Goal: Contribute content: Contribute content

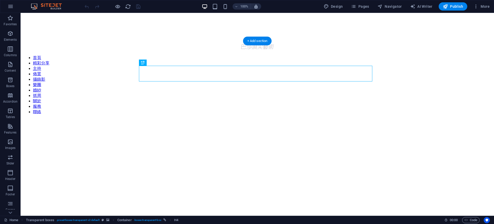
drag, startPoint x: 426, startPoint y: 83, endPoint x: 442, endPoint y: 67, distance: 21.8
click at [426, 119] on figure at bounding box center [257, 119] width 469 height 0
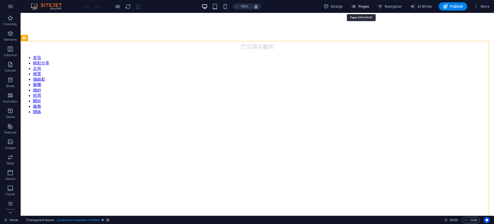
click at [359, 7] on span "Pages" at bounding box center [360, 6] width 18 height 5
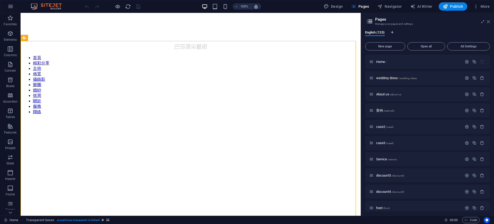
click at [488, 21] on icon at bounding box center [488, 22] width 3 height 4
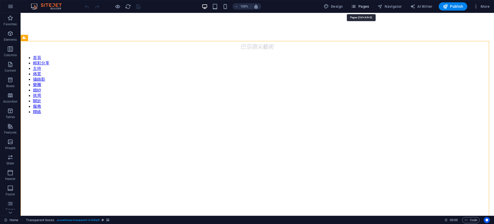
click at [367, 6] on span "Pages" at bounding box center [360, 6] width 18 height 5
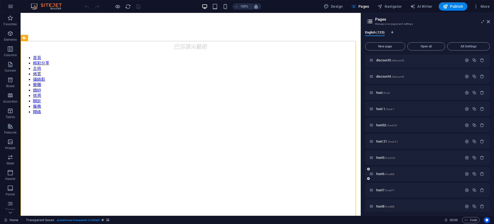
scroll to position [96, 0]
drag, startPoint x: 487, startPoint y: 21, endPoint x: 477, endPoint y: 12, distance: 13.5
click at [487, 21] on icon at bounding box center [488, 22] width 3 height 4
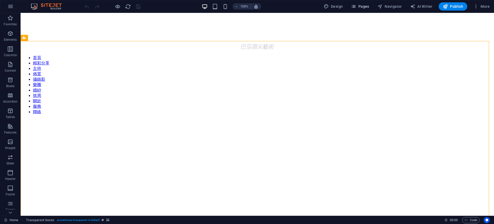
click at [358, 8] on span "Pages" at bounding box center [360, 6] width 18 height 5
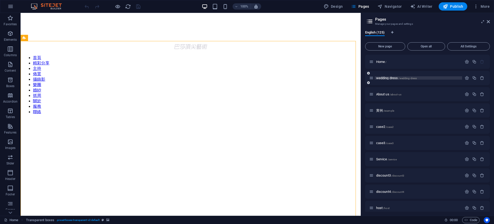
click at [449, 78] on p "wedding dress /wedding-dress" at bounding box center [418, 77] width 84 height 3
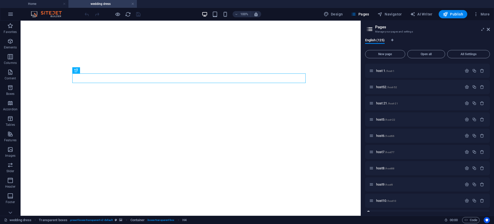
scroll to position [225, 0]
click at [448, 169] on p "baby-party-2 /baby-party-2" at bounding box center [418, 168] width 84 height 3
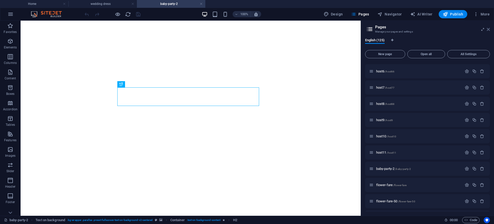
click at [487, 30] on icon at bounding box center [488, 29] width 3 height 4
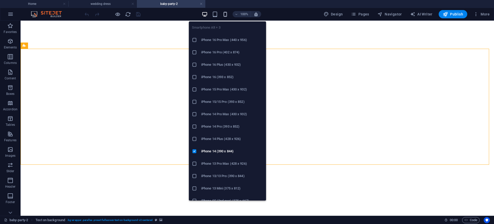
click at [225, 11] on icon "button" at bounding box center [225, 14] width 6 height 6
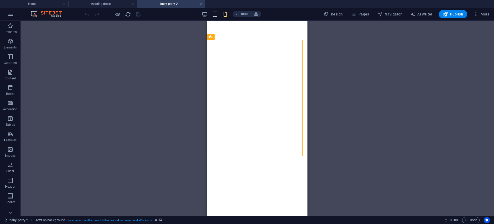
click at [218, 14] on icon "button" at bounding box center [215, 14] width 6 height 6
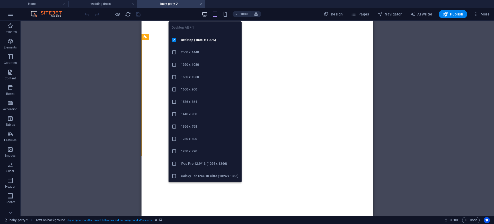
click at [203, 14] on icon "button" at bounding box center [205, 14] width 6 height 6
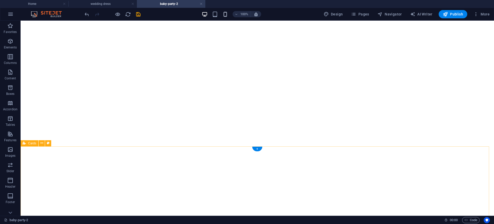
scroll to position [0, 0]
click at [12, 89] on icon "button" at bounding box center [10, 87] width 6 height 6
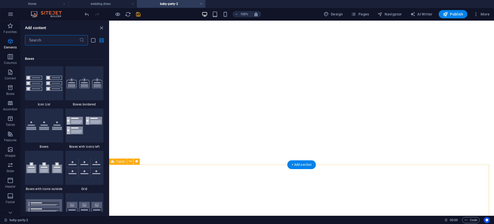
scroll to position [1419, 0]
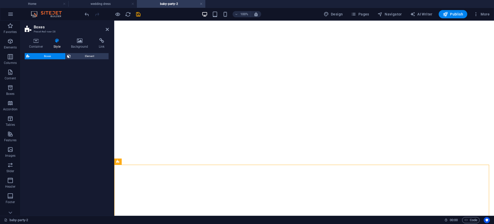
select select "rem"
select select "preset-boxes-v3-icons-outside"
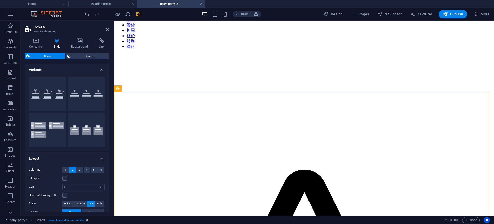
scroll to position [73, 0]
click at [81, 39] on icon at bounding box center [80, 40] width 26 height 5
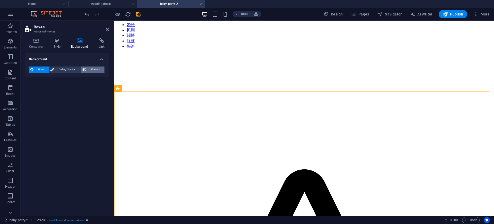
click at [85, 70] on icon at bounding box center [85, 69] width 4 height 6
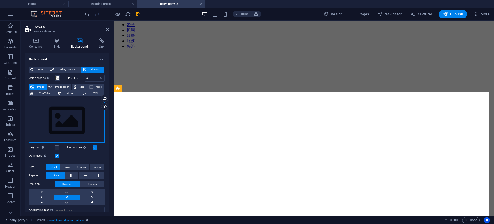
click at [69, 121] on div "Drag files here, click to choose files or select files from Files or our free s…" at bounding box center [67, 121] width 76 height 44
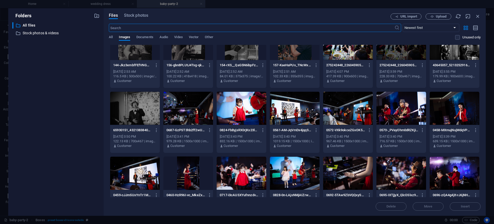
scroll to position [0, 0]
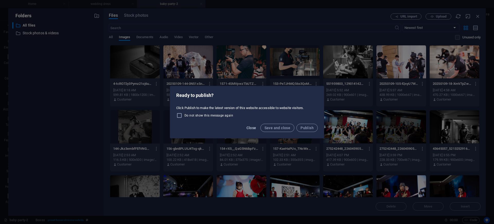
click at [253, 126] on span "Close" at bounding box center [251, 128] width 10 height 4
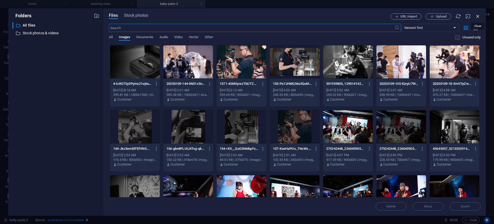
click at [478, 15] on icon "button" at bounding box center [478, 16] width 6 height 6
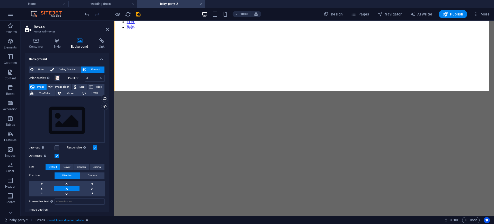
scroll to position [81, 0]
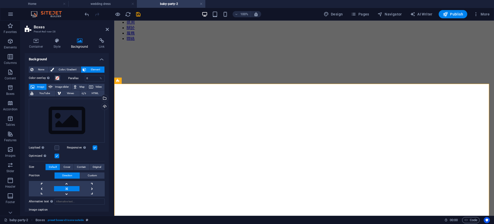
click at [464, 161] on figure at bounding box center [304, 161] width 376 height 0
click at [10, 90] on icon "button" at bounding box center [10, 87] width 6 height 6
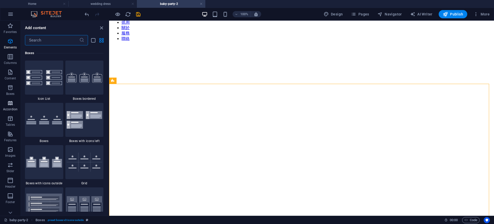
scroll to position [1419, 0]
click at [12, 75] on icon "button" at bounding box center [10, 72] width 6 height 6
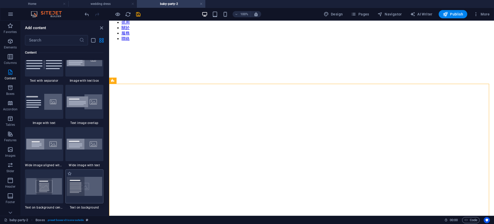
scroll to position [964, 0]
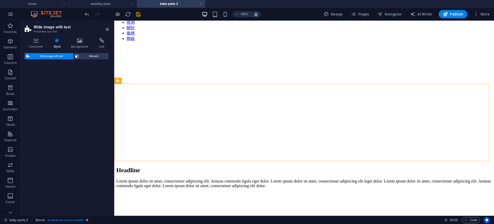
select select "%"
select select "rem"
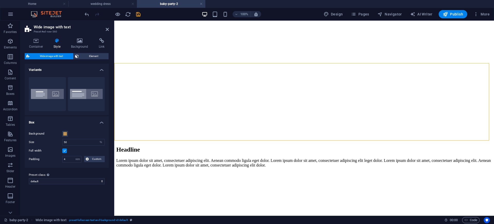
scroll to position [57, 0]
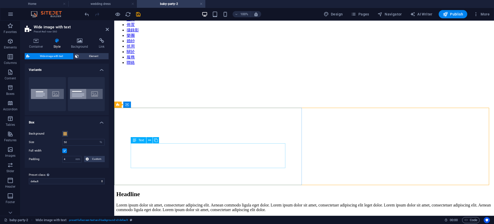
click at [228, 202] on div "Lorem ipsum dolor sit amet, consectetuer adipiscing elit. Aenean commodo ligula…" at bounding box center [304, 206] width 376 height 9
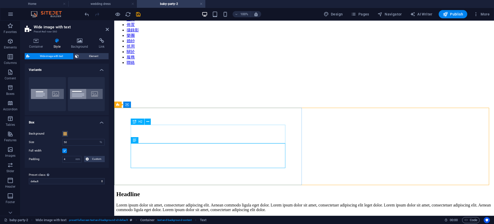
click at [177, 190] on div "Headline" at bounding box center [304, 193] width 376 height 7
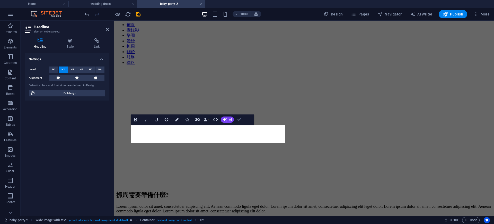
drag, startPoint x: 239, startPoint y: 120, endPoint x: 218, endPoint y: 90, distance: 36.2
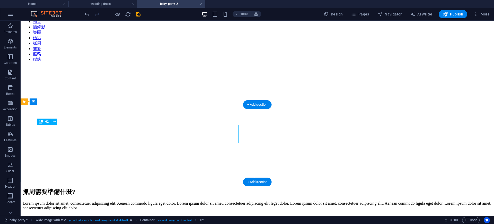
click at [144, 187] on div "抓周需要準備什麼?" at bounding box center [257, 191] width 469 height 8
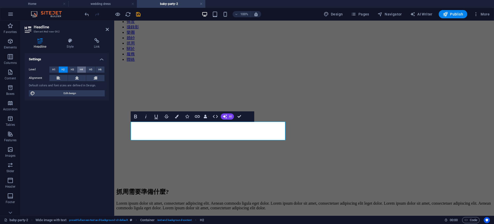
click at [79, 72] on button "H4" at bounding box center [81, 69] width 9 height 6
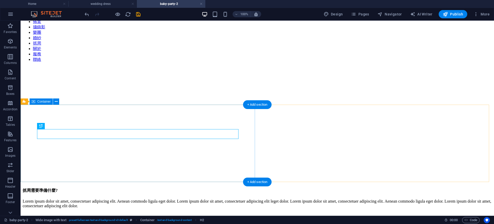
click at [247, 182] on div "抓周需要準備什麼? Lorem ipsum dolor sit amet, consectetuer adipiscing elit. Aenean comm…" at bounding box center [257, 197] width 469 height 30
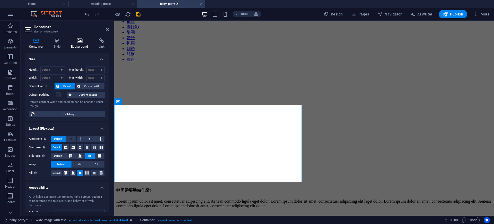
click at [83, 47] on h4 "Background" at bounding box center [81, 43] width 28 height 11
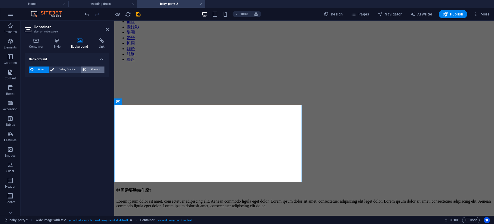
click at [91, 68] on span "Element" at bounding box center [95, 69] width 15 height 6
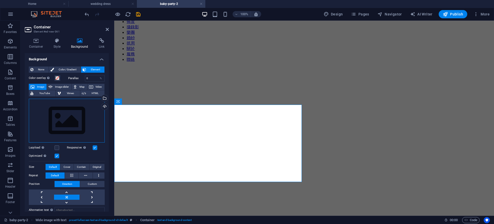
click at [70, 111] on div "Drag files here, click to choose files or select files from Files or our free s…" at bounding box center [67, 121] width 76 height 44
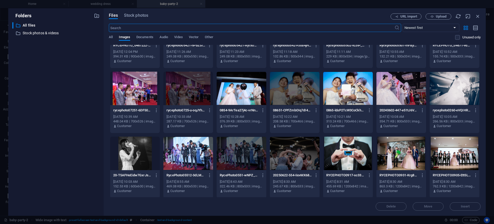
scroll to position [560, 0]
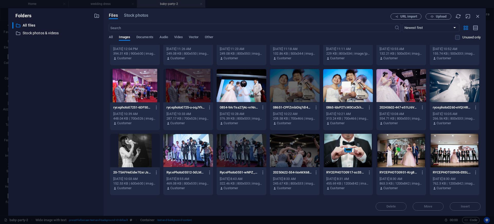
drag, startPoint x: 480, startPoint y: 156, endPoint x: 480, endPoint y: 149, distance: 7.2
click at [480, 149] on div "Files Stock photos URL import Upload ​ Newest first Oldest first Name (A-Z) Nam…" at bounding box center [295, 111] width 382 height 207
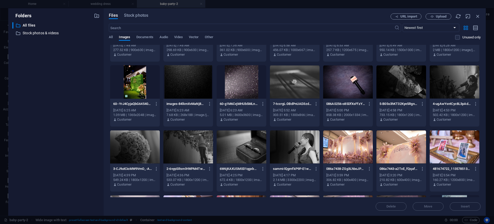
scroll to position [823, 0]
click at [136, 147] on div at bounding box center [135, 146] width 50 height 33
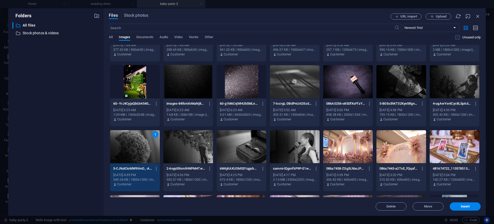
drag, startPoint x: 136, startPoint y: 147, endPoint x: 154, endPoint y: 126, distance: 28.2
click at [136, 147] on div "1" at bounding box center [135, 146] width 50 height 33
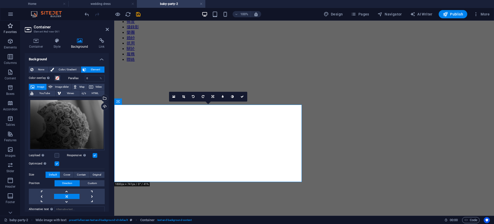
click at [13, 35] on button "Favorites" at bounding box center [10, 28] width 21 height 15
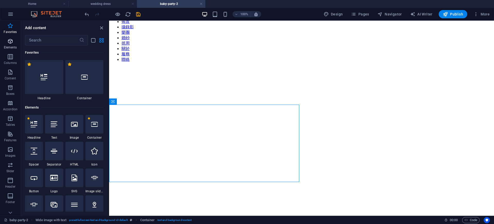
click at [9, 45] on p "Elements" at bounding box center [10, 47] width 13 height 4
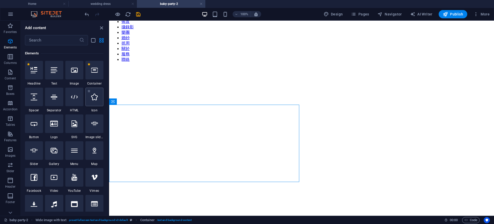
scroll to position [55, 0]
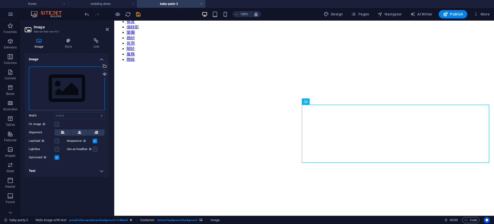
click at [82, 93] on div "Drag files here, click to choose files or select files from Files or our free s…" at bounding box center [67, 88] width 76 height 44
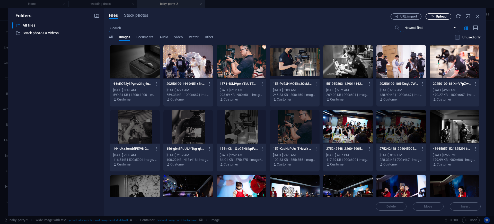
click at [431, 15] on icon "button" at bounding box center [431, 16] width 3 height 3
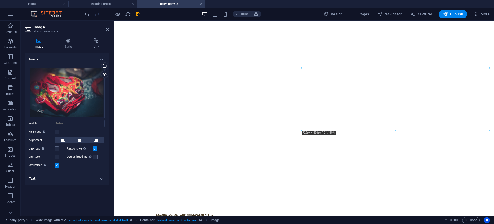
scroll to position [107, 0]
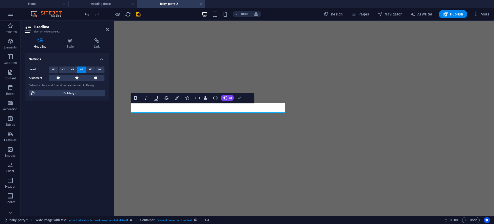
scroll to position [126, 0]
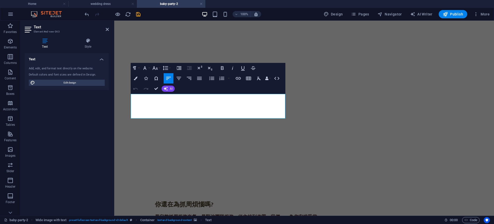
drag, startPoint x: 270, startPoint y: 117, endPoint x: 128, endPoint y: 99, distance: 143.6
click at [128, 117] on div "抓周需要準備什麼? Lorem ipsum dolor sit amet, consectetuer adipiscing elit. Aenean comm…" at bounding box center [304, 194] width 376 height 155
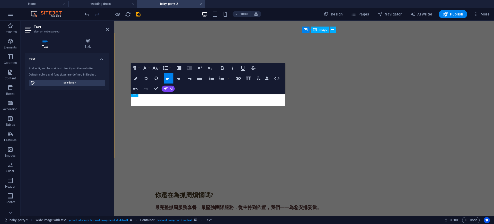
scroll to position [132, 0]
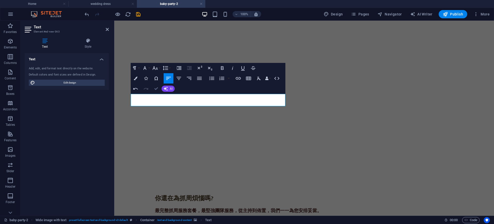
drag, startPoint x: 156, startPoint y: 88, endPoint x: 142, endPoint y: 67, distance: 25.3
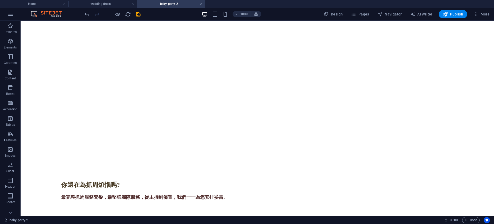
scroll to position [131, 0]
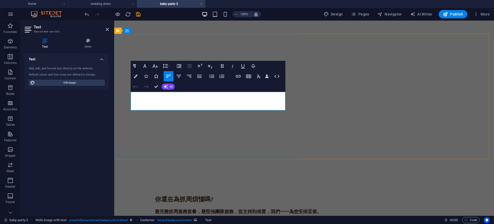
drag, startPoint x: 157, startPoint y: 107, endPoint x: 129, endPoint y: 95, distance: 30.1
click at [129, 111] on div "抓周需要準備什麼? 周歲要到囉，你還沒開始準備嗎?，幫寶貝籌備一場抓周PARTY吧。不過要準備一堆東西超麻煩，主持，佈置，場地，道具，攝影，有辦法一通電話直接…" at bounding box center [304, 186] width 376 height 151
copy p "周歲要到囉，你還沒開始準備嗎?，幫寶貝籌備一場抓周PARTY吧。不過要準備一堆東西超麻煩，主持，佈置，場地，道具，攝影，有辦法一通電話直接搞定嗎，你的想法我們…"
drag, startPoint x: 157, startPoint y: 86, endPoint x: 127, endPoint y: 64, distance: 37.1
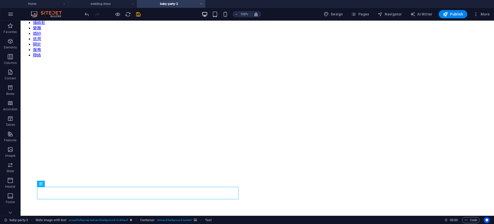
scroll to position [48, 0]
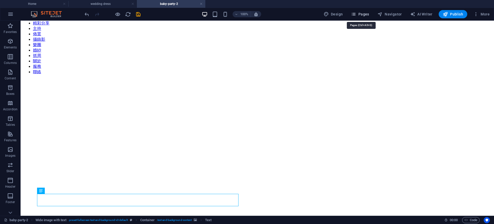
click at [358, 13] on span "Pages" at bounding box center [360, 14] width 18 height 5
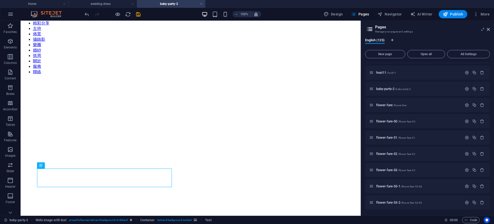
scroll to position [277, 0]
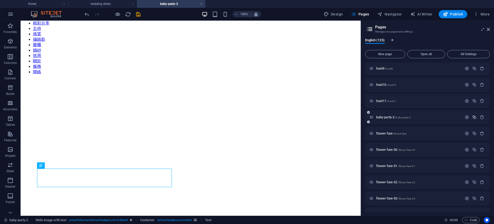
click at [473, 117] on icon "button" at bounding box center [474, 117] width 4 height 4
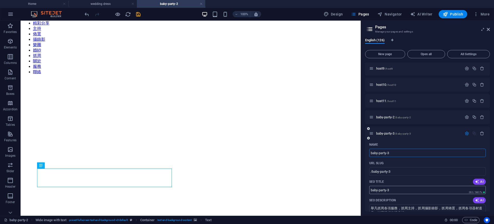
scroll to position [309, 0]
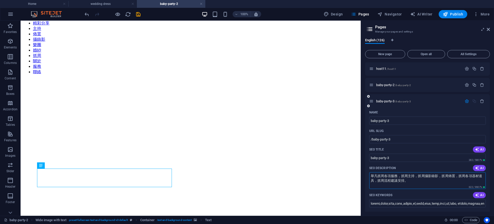
drag, startPoint x: 401, startPoint y: 180, endPoint x: 367, endPoint y: 172, distance: 35.1
click at [367, 172] on div "Name baby-party-3 ​ URL SLUG /baby-party-3 ​ SEO Title AI baby-party-3 ​ 282 / …" at bounding box center [427, 209] width 125 height 202
paste textarea "周歲要到囉，你還沒開始準備嗎?，幫寶貝籌備一場抓周PARTY吧。不過要準備一堆東西超麻煩，主持，佈置，場地，道具，攝影，有辦法一通電話直接搞定嗎，你的想法我們…"
drag, startPoint x: 415, startPoint y: 183, endPoint x: 371, endPoint y: 173, distance: 45.3
click at [371, 173] on textarea "周歲要到囉，你還沒開始準備嗎?，幫寶貝籌備一場抓周PARTY吧。不過要準備一堆東西超麻煩，主持，佈置，場地，道具，攝影，有辦法一通電話直接搞定嗎，你的想法我們…" at bounding box center [427, 180] width 117 height 17
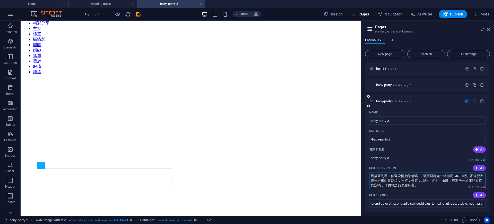
paste textarea "貝周歲要到囉，幫寶貝籌備一場抓周PARTY吧。要準備一堆東西超麻煩，主持，佈置，場地，道具，攝影，一通電話直接搞定"
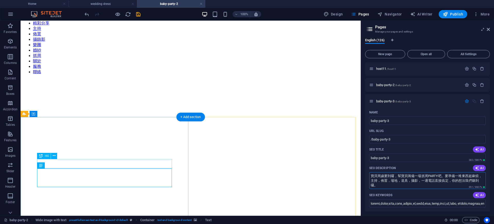
type textarea "寶貝周歲要到囉，幫寶貝籌備一場抓周PARTY吧。要準備一堆東西超麻煩，主持，佈置，場地，道具，攝影，一通電話直接搞定，你的想法我們聽到囉。"
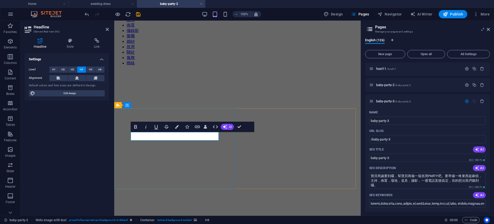
copy h4 "抓周需要準備什麼?"
drag, startPoint x: 396, startPoint y: 159, endPoint x: 360, endPoint y: 157, distance: 36.1
click at [361, 157] on aside "Pages Manage your pages and settings English (126) New page Open all All Settin…" at bounding box center [427, 118] width 133 height 195
paste input "寶貝周歲抓周需要準備什麼?"
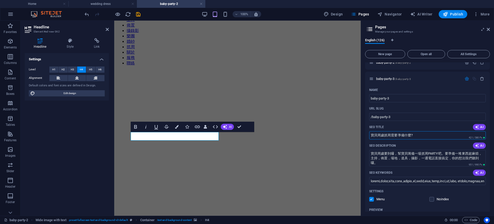
scroll to position [311, 0]
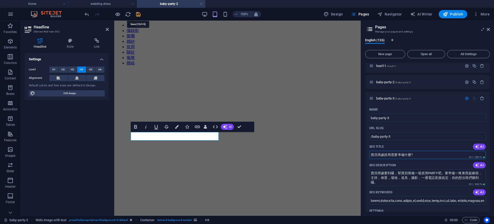
type input "寶貝周歲抓周需要準備什麼?"
click at [137, 14] on icon "save" at bounding box center [138, 14] width 6 height 6
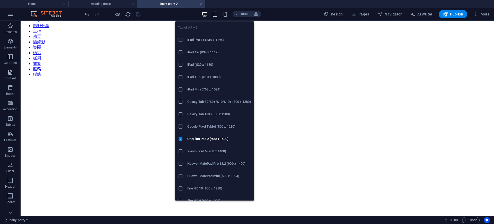
click at [217, 11] on icon "button" at bounding box center [215, 14] width 6 height 6
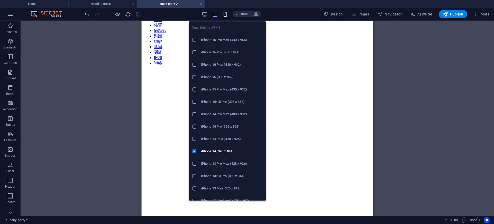
click at [225, 13] on icon "button" at bounding box center [225, 14] width 6 height 6
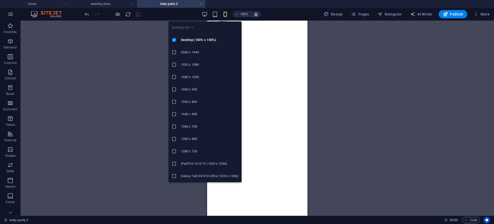
drag, startPoint x: 208, startPoint y: 13, endPoint x: 201, endPoint y: 12, distance: 6.8
click at [208, 13] on icon "button" at bounding box center [205, 14] width 6 height 6
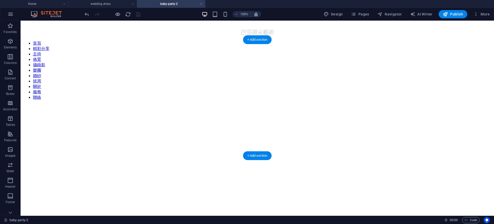
scroll to position [129, 0]
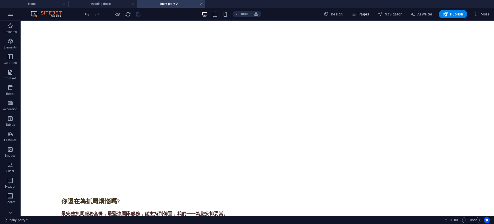
click at [366, 12] on span "Pages" at bounding box center [360, 14] width 18 height 5
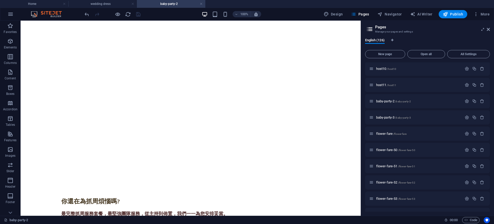
scroll to position [286, 0]
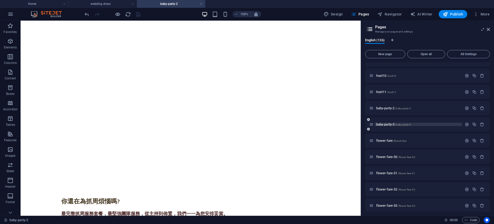
click at [424, 124] on p "baby-party-3 /baby-party-3" at bounding box center [418, 123] width 84 height 3
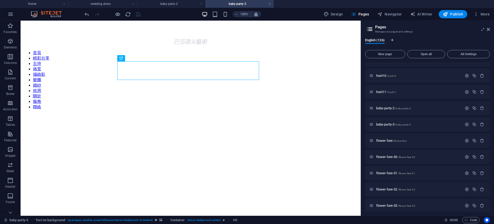
scroll to position [32, 0]
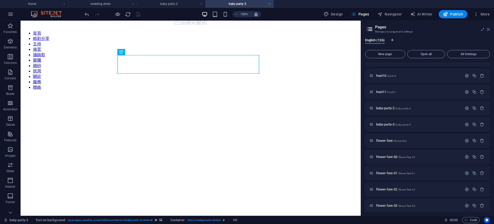
click at [488, 30] on icon at bounding box center [488, 29] width 3 height 4
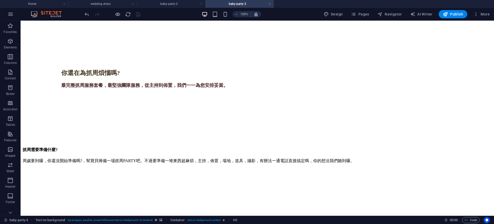
scroll to position [231, 0]
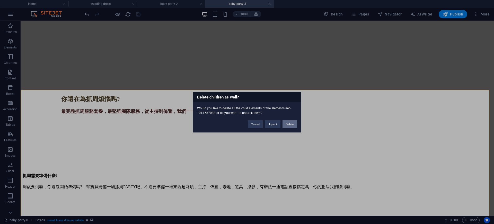
click at [289, 122] on button "Delete" at bounding box center [289, 124] width 14 height 8
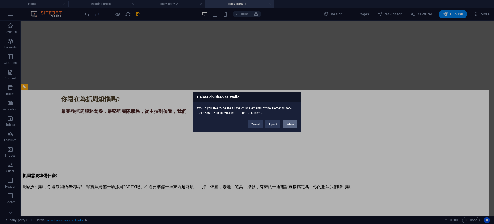
click at [289, 124] on button "Delete" at bounding box center [289, 124] width 14 height 8
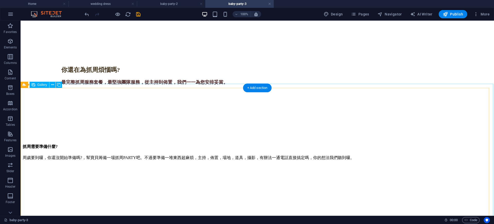
scroll to position [263, 0]
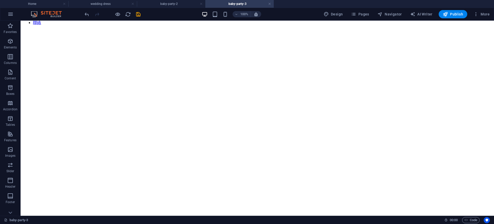
scroll to position [28, 0]
click at [421, 99] on figure at bounding box center [257, 99] width 469 height 0
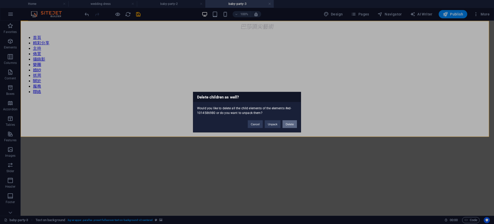
click at [293, 123] on button "Delete" at bounding box center [289, 124] width 14 height 8
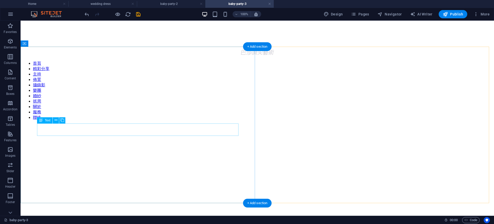
scroll to position [0, 0]
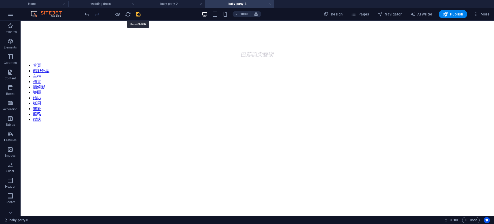
click at [139, 14] on icon "save" at bounding box center [138, 14] width 6 height 6
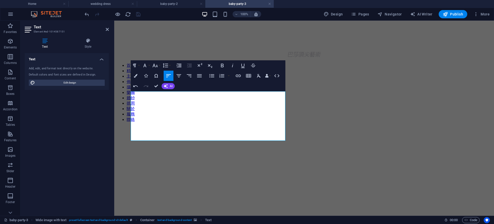
drag, startPoint x: 143, startPoint y: 119, endPoint x: 130, endPoint y: 119, distance: 13.1
click at [130, 126] on div "抓周需要準備什麼? 周歲要到囉，你還沒開始準備嗎?，幫寶貝籌備一場抓周PARTY吧。不過要準備一堆東西超麻煩，主持，佈置，場地，道具，攝影，有辦法一通電話直接…" at bounding box center [304, 219] width 376 height 187
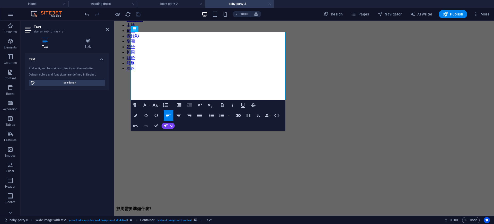
scroll to position [50, 0]
click at [171, 5] on h4 "baby-party-2" at bounding box center [171, 4] width 68 height 6
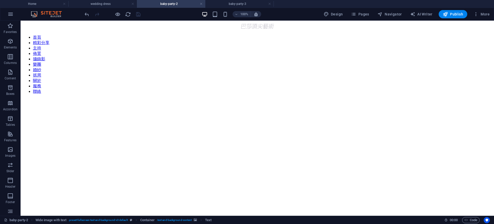
scroll to position [129, 0]
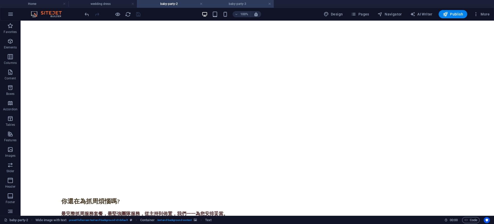
click at [238, 3] on h4 "baby-party-3" at bounding box center [239, 4] width 68 height 6
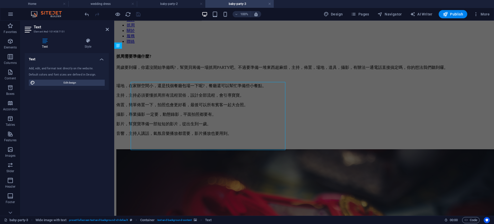
scroll to position [0, 0]
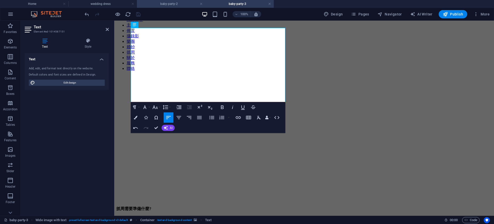
click at [163, 3] on h4 "baby-party-2" at bounding box center [171, 4] width 68 height 6
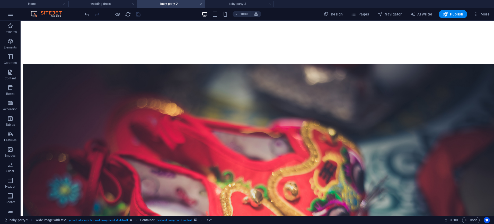
scroll to position [521, 0]
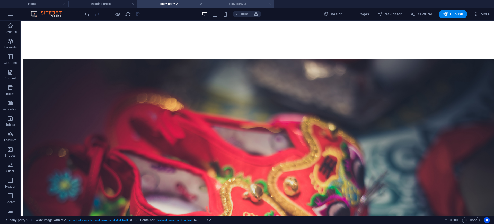
click at [250, 7] on li "baby-party-3" at bounding box center [239, 4] width 68 height 8
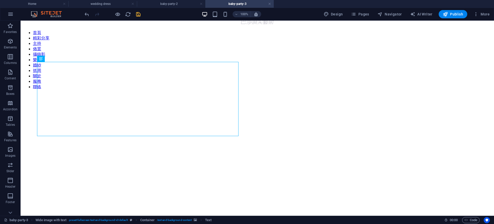
scroll to position [8, 0]
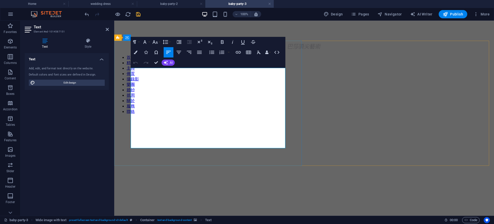
drag, startPoint x: 212, startPoint y: 139, endPoint x: 246, endPoint y: 139, distance: 34.0
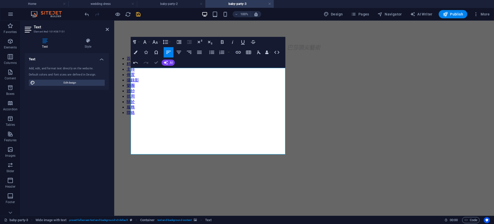
drag, startPoint x: 157, startPoint y: 61, endPoint x: 135, endPoint y: 38, distance: 31.6
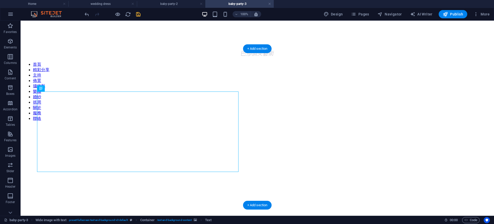
scroll to position [0, 0]
click at [26, 126] on figure at bounding box center [257, 126] width 469 height 0
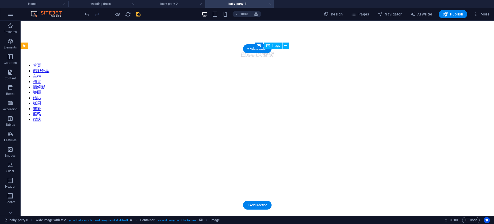
click at [25, 126] on figure at bounding box center [257, 126] width 469 height 0
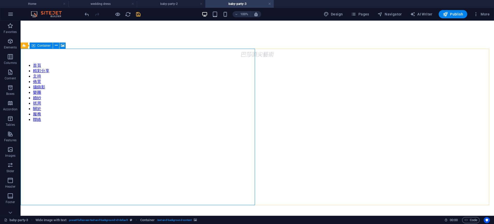
click at [25, 49] on div "Wide image with text Container" at bounding box center [45, 45] width 48 height 6
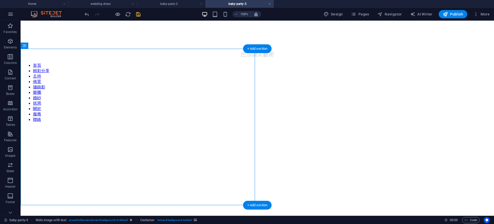
click at [184, 126] on figure at bounding box center [257, 126] width 469 height 0
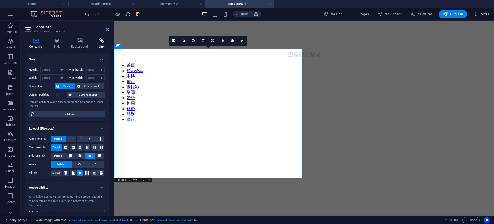
click at [103, 42] on icon at bounding box center [101, 40] width 14 height 5
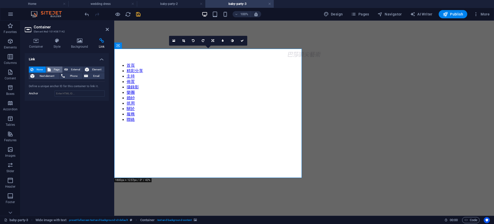
click at [55, 67] on span "Page" at bounding box center [56, 69] width 9 height 6
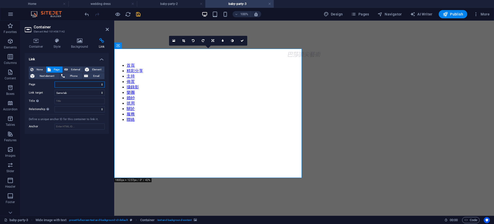
click at [101, 83] on select "Home wedding dress About us 實例 case2 case3 Service discount3 discount4 host hos…" at bounding box center [80, 84] width 50 height 6
select select "21"
click at [55, 81] on select "Home wedding dress About us 實例 case2 case3 Service discount3 discount4 host hos…" at bounding box center [80, 84] width 50 height 6
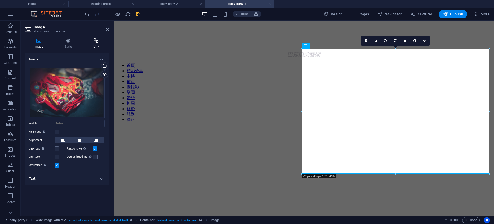
click at [94, 45] on h4 "Link" at bounding box center [96, 43] width 25 height 11
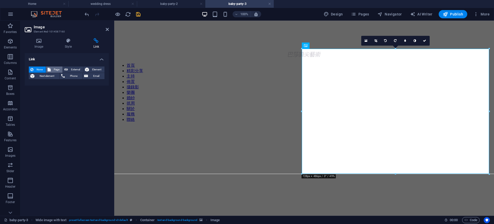
click at [59, 68] on span "Page" at bounding box center [56, 69] width 9 height 6
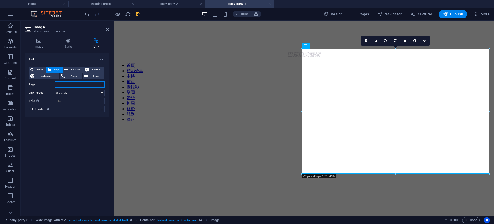
click at [102, 85] on select "Home wedding dress About us 實例 case2 case3 Service discount3 discount4 host hos…" at bounding box center [80, 84] width 50 height 6
select select "21"
click at [55, 81] on select "Home wedding dress About us 實例 case2 case3 Service discount3 discount4 host hos…" at bounding box center [80, 84] width 50 height 6
click at [107, 29] on icon at bounding box center [107, 29] width 3 height 4
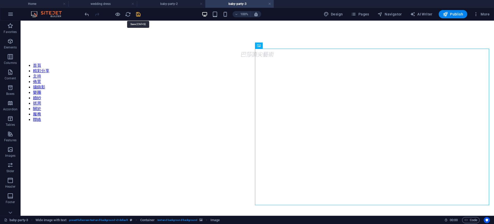
click at [138, 14] on icon "save" at bounding box center [138, 14] width 6 height 6
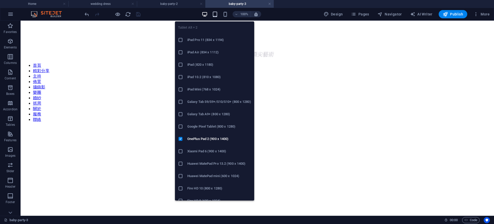
click at [214, 13] on icon "button" at bounding box center [215, 14] width 6 height 6
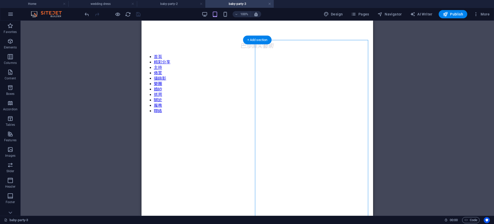
select select "px"
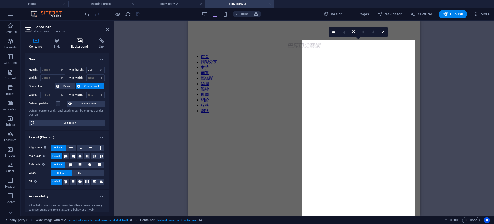
click at [76, 42] on icon at bounding box center [80, 40] width 26 height 5
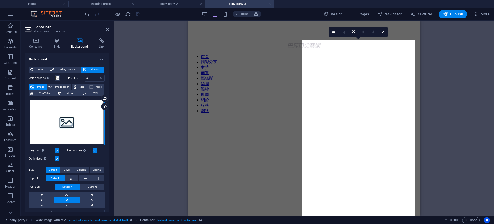
click at [79, 118] on div "Drag files here, click to choose files or select files from Files or our free s…" at bounding box center [67, 122] width 76 height 47
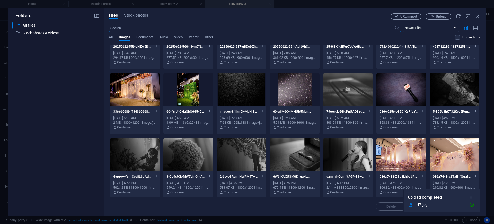
scroll to position [842, 0]
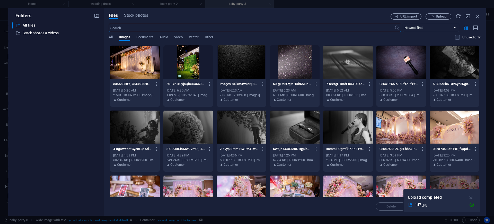
click at [235, 63] on div at bounding box center [242, 61] width 50 height 33
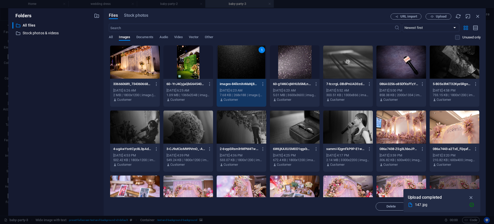
click at [235, 63] on div "1" at bounding box center [242, 61] width 50 height 33
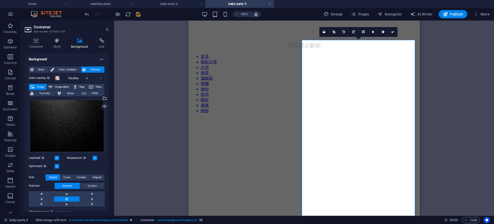
click at [106, 29] on icon at bounding box center [107, 29] width 3 height 4
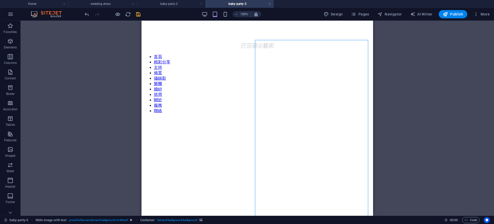
click at [139, 16] on icon "save" at bounding box center [138, 14] width 6 height 6
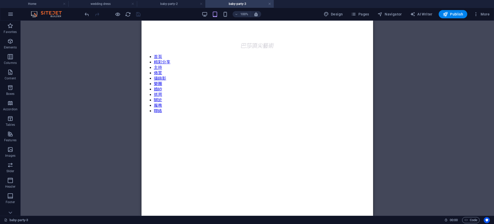
drag, startPoint x: 458, startPoint y: 97, endPoint x: 387, endPoint y: 67, distance: 77.0
click at [458, 97] on div "Drag here to replace the existing content. Press “Ctrl” if you want to create a…" at bounding box center [257, 118] width 473 height 195
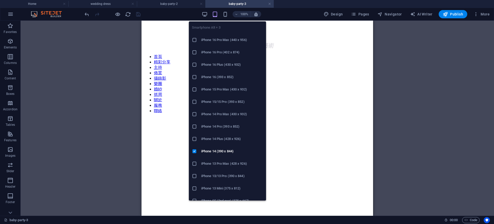
click at [229, 15] on div "100%" at bounding box center [231, 14] width 59 height 8
click at [228, 14] on icon "button" at bounding box center [225, 14] width 6 height 6
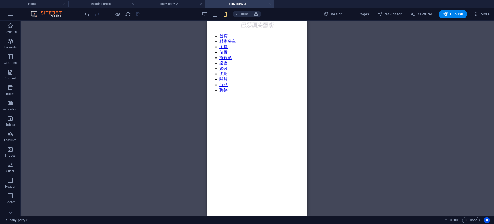
scroll to position [20, 0]
click at [315, 54] on div "Drag here to replace the existing content. Press “Ctrl” if you want to create a…" at bounding box center [257, 118] width 473 height 195
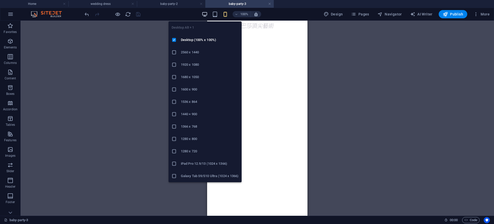
click at [203, 13] on icon "button" at bounding box center [205, 14] width 6 height 6
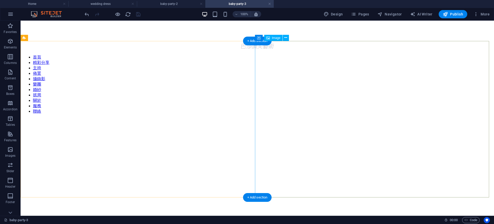
scroll to position [0, 0]
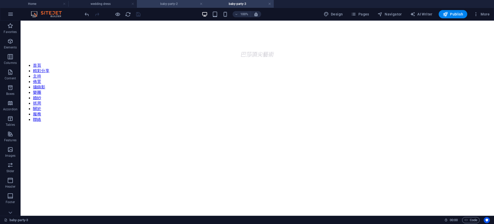
click at [171, 5] on h4 "baby-party-2" at bounding box center [171, 4] width 68 height 6
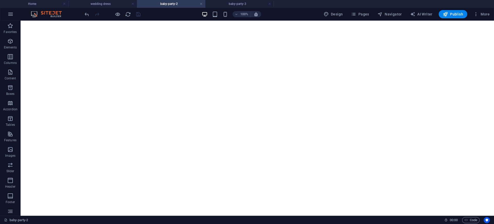
scroll to position [194, 0]
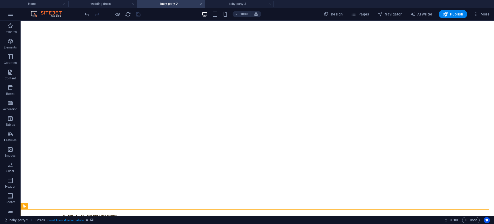
scroll to position [107, 0]
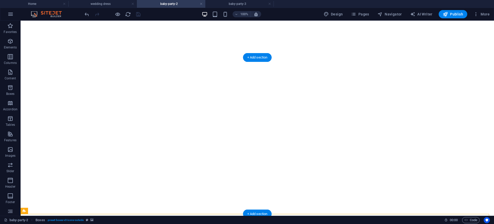
click at [25, 135] on figure at bounding box center [257, 135] width 469 height 0
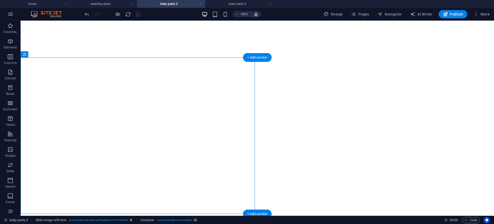
click at [26, 135] on figure at bounding box center [257, 135] width 469 height 0
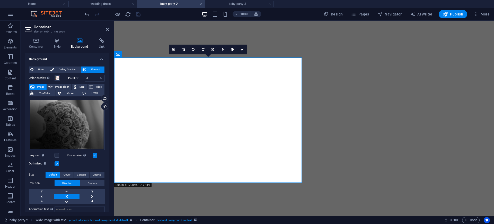
drag, startPoint x: 37, startPoint y: 42, endPoint x: 41, endPoint y: 51, distance: 10.5
click at [37, 42] on icon at bounding box center [36, 40] width 23 height 5
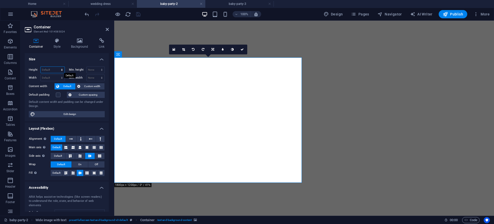
click at [60, 68] on select "Default px rem % vh vw" at bounding box center [53, 70] width 24 height 6
select select "px"
click at [57, 67] on select "Default px rem % vh vw" at bounding box center [53, 70] width 24 height 6
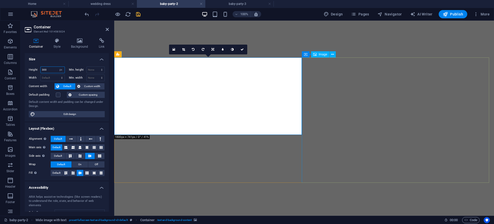
type input "300"
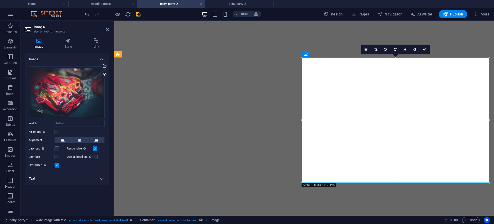
click at [109, 30] on aside "Image Element #ed-1014585042 Image Style Link Image Drag files here, click to c…" at bounding box center [68, 118] width 94 height 195
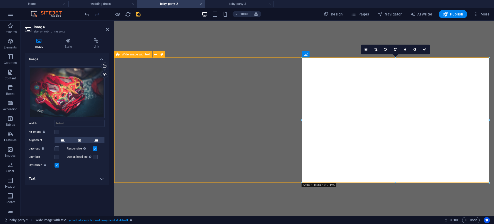
click at [334, 135] on figure at bounding box center [304, 135] width 376 height 0
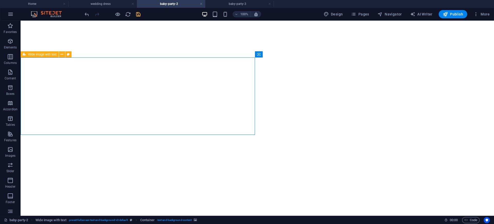
click at [247, 135] on figure at bounding box center [257, 135] width 469 height 0
select select "px"
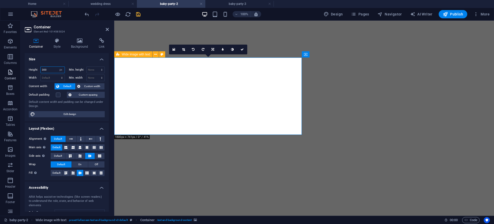
drag, startPoint x: 49, startPoint y: 70, endPoint x: 0, endPoint y: 70, distance: 49.1
click at [0, 70] on section "Favorites Elements Columns Content Boxes Accordion Tables Features Images Slide…" at bounding box center [247, 118] width 494 height 195
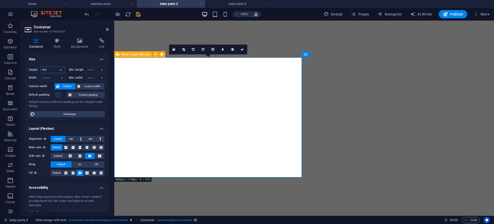
type input "465"
click at [280, 135] on figure at bounding box center [304, 135] width 376 height 0
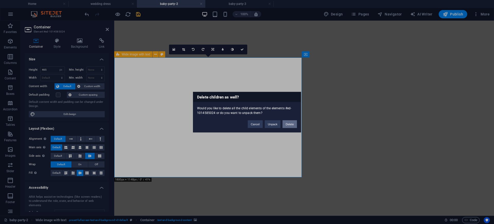
click at [287, 124] on button "Delete" at bounding box center [289, 124] width 14 height 8
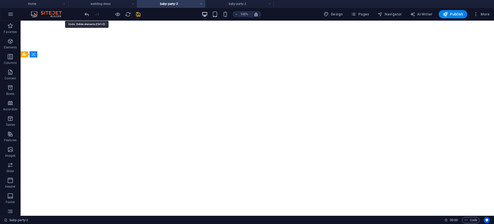
click at [88, 15] on icon "undo" at bounding box center [87, 14] width 6 height 6
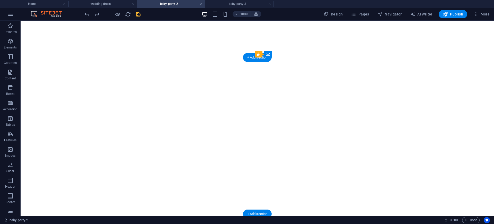
click at [246, 135] on figure at bounding box center [257, 135] width 469 height 0
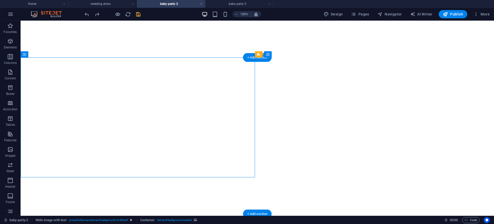
click at [223, 135] on figure at bounding box center [257, 135] width 469 height 0
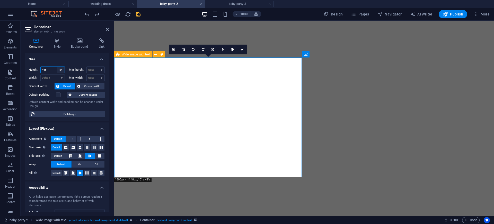
click at [60, 69] on select "Default px rem % vh vw" at bounding box center [60, 70] width 7 height 6
select select "default"
click at [57, 67] on select "Default px rem % vh vw" at bounding box center [60, 70] width 7 height 6
select select "DISABLED_OPTION_VALUE"
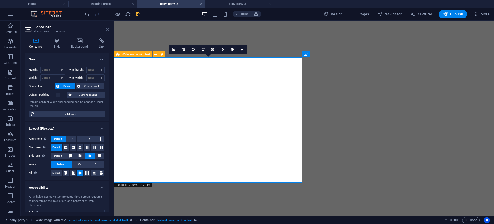
click at [108, 29] on icon at bounding box center [107, 29] width 3 height 4
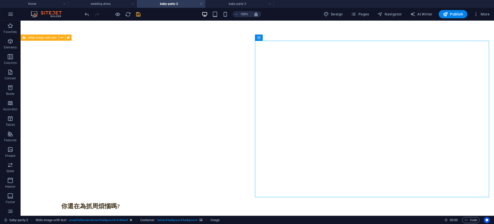
scroll to position [119, 0]
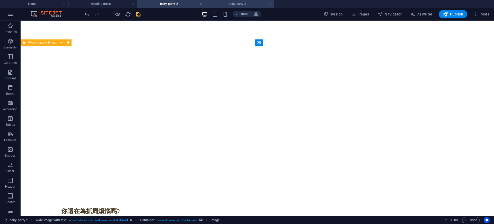
click at [235, 4] on h4 "baby-party-3" at bounding box center [239, 4] width 68 height 6
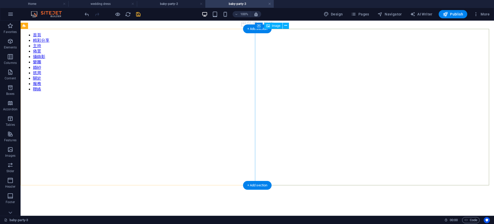
scroll to position [0, 0]
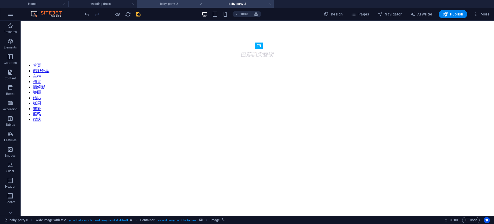
click at [181, 5] on h4 "baby-party-2" at bounding box center [171, 4] width 68 height 6
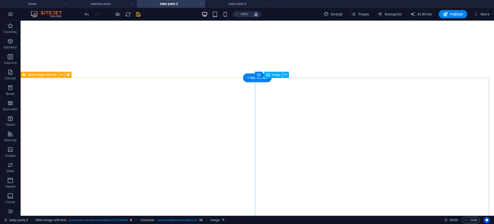
scroll to position [119, 0]
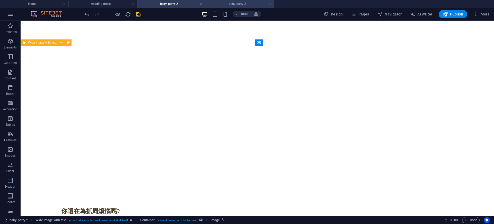
click at [242, 2] on h4 "baby-party-3" at bounding box center [239, 4] width 68 height 6
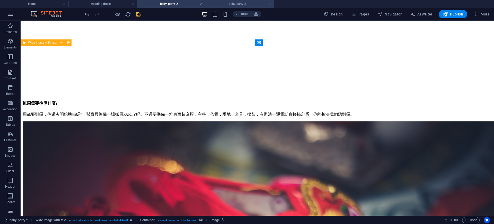
scroll to position [0, 0]
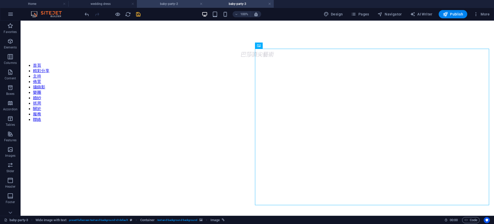
click at [186, 2] on h4 "baby-party-2" at bounding box center [171, 4] width 68 height 6
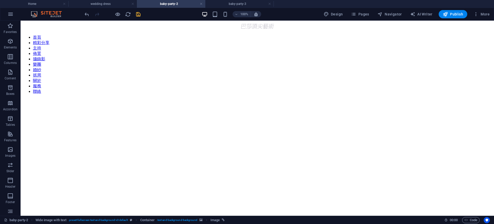
scroll to position [119, 0]
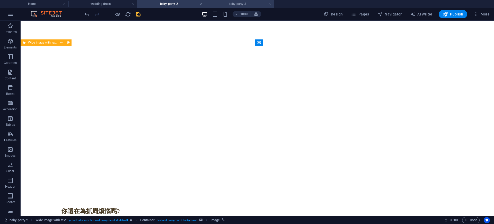
click at [235, 6] on h4 "baby-party-3" at bounding box center [239, 4] width 68 height 6
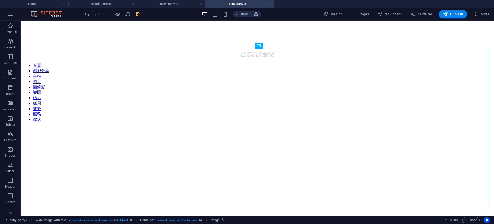
scroll to position [0, 0]
click at [165, 3] on h4 "baby-party-2" at bounding box center [171, 4] width 68 height 6
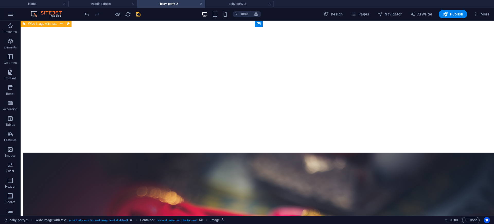
scroll to position [430, 0]
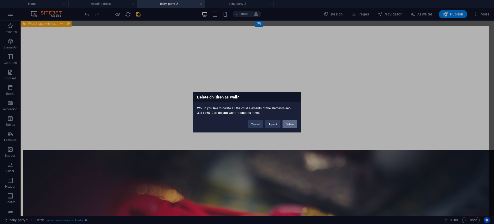
click at [291, 121] on button "Delete" at bounding box center [289, 124] width 14 height 8
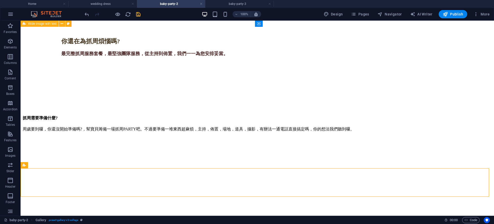
scroll to position [299, 0]
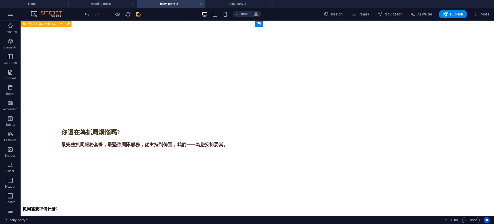
scroll to position [199, 0]
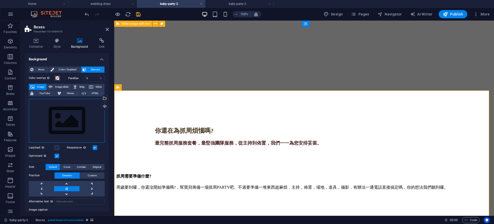
click at [51, 123] on div "Drag files here, click to choose files or select files from Files or our free s…" at bounding box center [67, 121] width 76 height 44
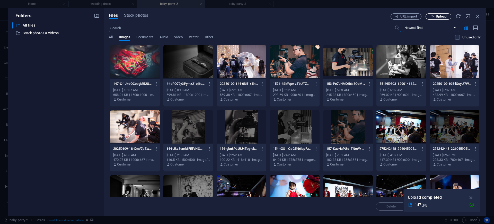
click at [432, 15] on icon "button" at bounding box center [431, 16] width 3 height 3
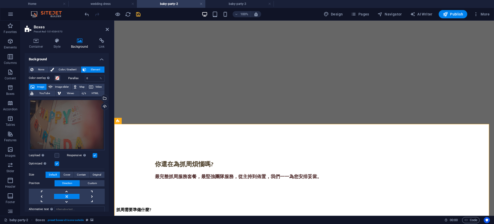
scroll to position [185, 0]
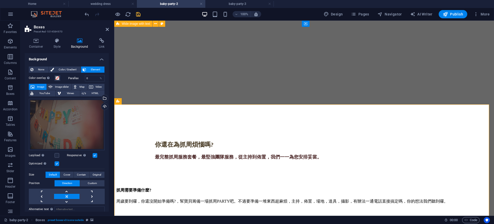
click at [140, 14] on icon "save" at bounding box center [138, 14] width 6 height 6
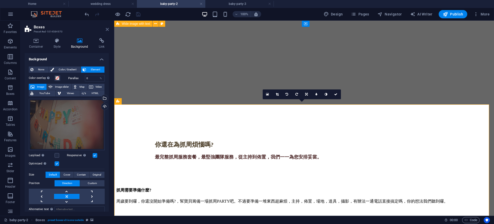
click at [107, 31] on icon at bounding box center [107, 29] width 3 height 4
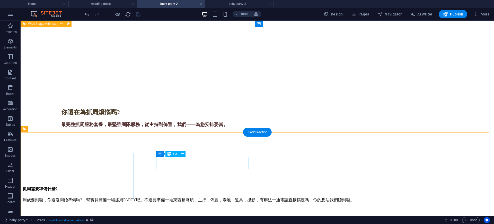
scroll to position [250, 0]
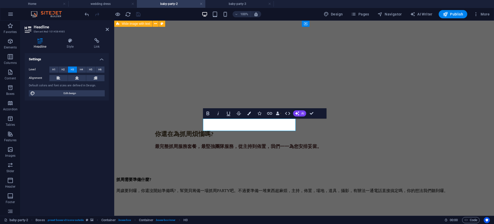
scroll to position [196, 0]
click at [81, 68] on span "H4" at bounding box center [81, 69] width 3 height 6
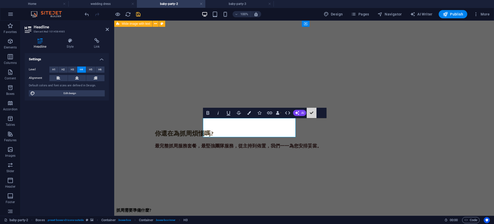
scroll to position [227, 0]
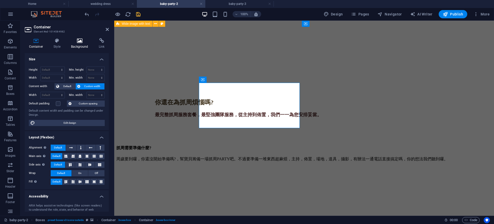
click at [79, 43] on h4 "Background" at bounding box center [81, 43] width 28 height 11
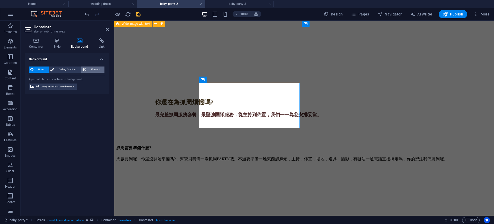
click at [89, 70] on span "Element" at bounding box center [95, 69] width 15 height 6
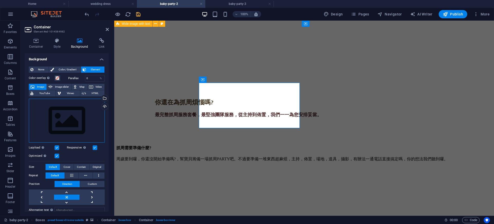
click at [67, 114] on div "Drag files here, click to choose files or select files from Files or our free s…" at bounding box center [67, 121] width 76 height 44
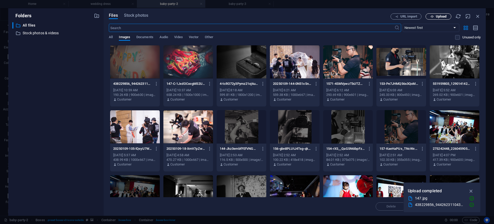
click at [435, 16] on span "Upload" at bounding box center [438, 16] width 21 height 3
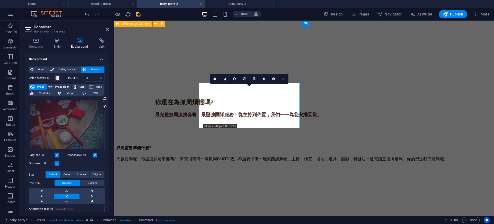
click at [283, 77] on icon at bounding box center [283, 78] width 3 height 3
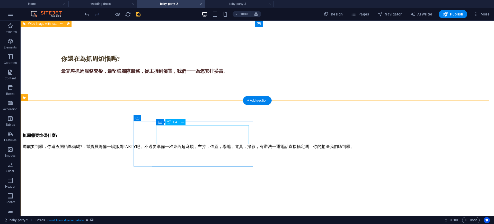
scroll to position [275, 0]
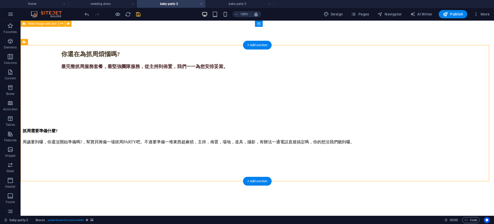
click at [140, 15] on icon "save" at bounding box center [138, 14] width 6 height 6
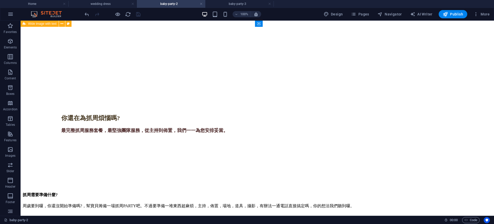
scroll to position [236, 0]
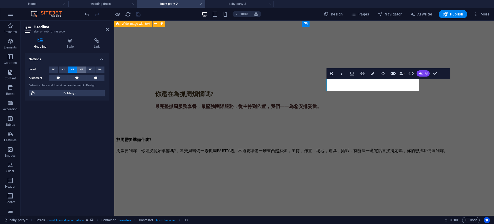
click at [80, 69] on span "H4" at bounding box center [81, 69] width 3 height 6
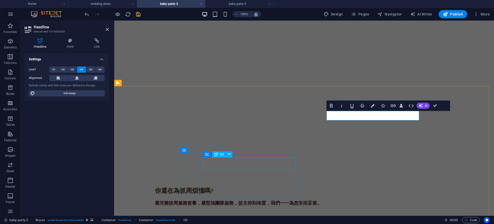
scroll to position [203, 0]
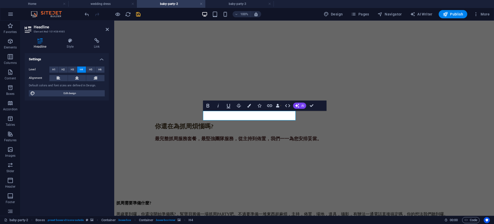
scroll to position [235, 0]
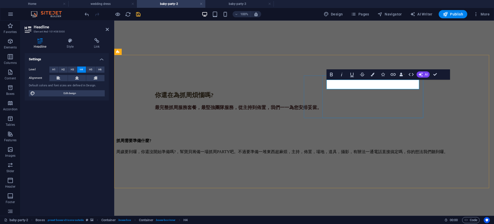
drag, startPoint x: 353, startPoint y: 85, endPoint x: 364, endPoint y: 86, distance: 11.4
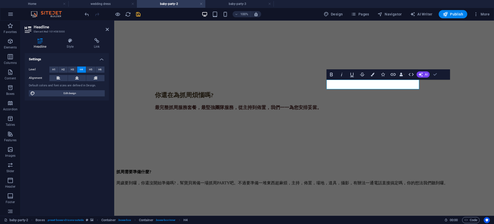
scroll to position [266, 0]
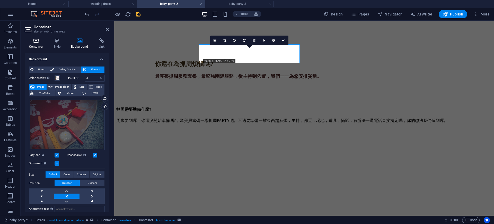
click at [36, 46] on h4 "Container" at bounding box center [37, 43] width 25 height 11
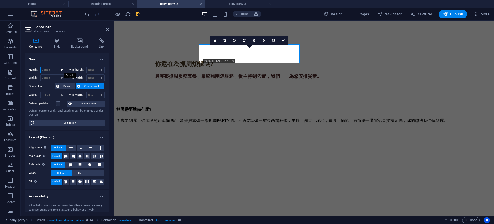
click at [60, 68] on select "Default px rem % vh vw" at bounding box center [53, 70] width 24 height 6
select select "px"
click at [57, 67] on select "Default px rem % vh vw" at bounding box center [53, 70] width 24 height 6
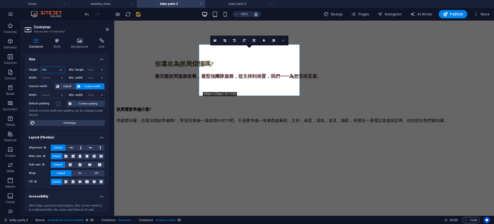
type input "200"
drag, startPoint x: 260, startPoint y: 17, endPoint x: 284, endPoint y: 40, distance: 32.9
click at [284, 40] on icon at bounding box center [283, 40] width 3 height 3
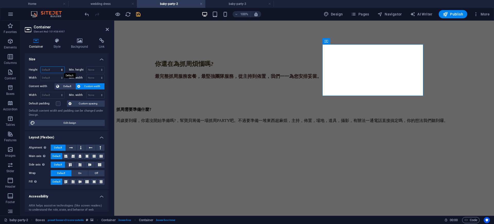
click at [61, 69] on select "Default px rem % vh vw" at bounding box center [53, 70] width 24 height 6
select select "px"
click at [57, 67] on select "Default px rem % vh vw" at bounding box center [53, 70] width 24 height 6
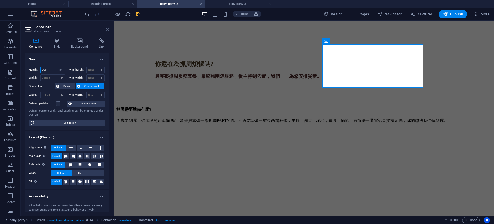
type input "200"
click at [107, 29] on icon at bounding box center [107, 29] width 3 height 4
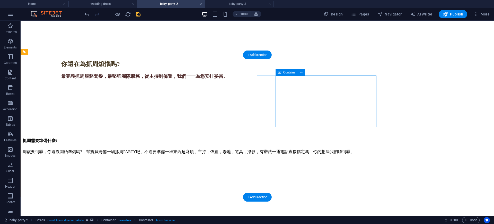
select select "px"
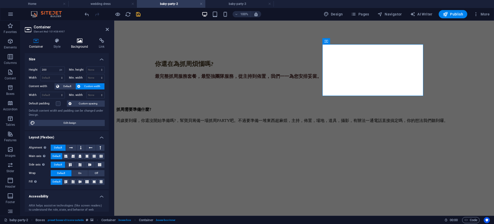
click at [77, 46] on h4 "Background" at bounding box center [81, 43] width 28 height 11
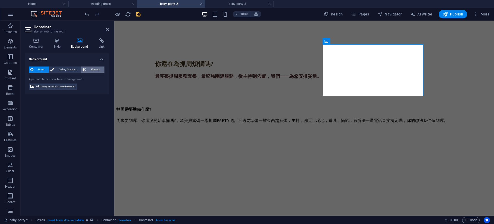
click at [87, 71] on button "Element" at bounding box center [92, 69] width 23 height 6
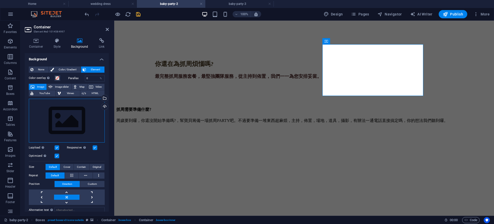
drag, startPoint x: 68, startPoint y: 121, endPoint x: 71, endPoint y: 117, distance: 5.3
click at [68, 122] on div "Drag files here, click to choose files or select files from Files or our free s…" at bounding box center [67, 121] width 76 height 44
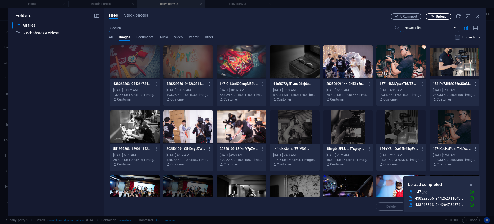
click at [437, 17] on span "Upload" at bounding box center [441, 16] width 11 height 3
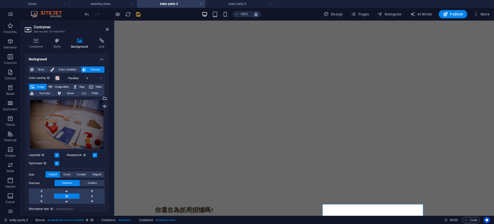
scroll to position [137, 0]
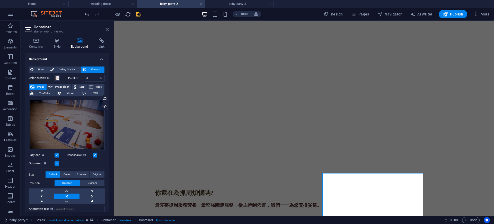
click at [106, 29] on icon at bounding box center [107, 29] width 3 height 4
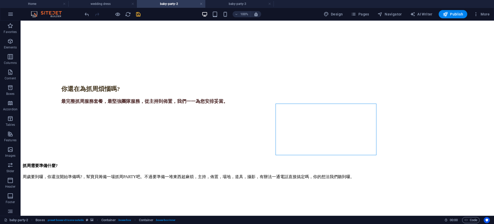
scroll to position [242, 0]
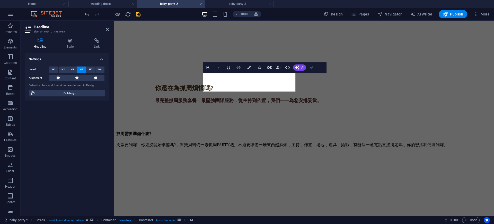
scroll to position [273, 0]
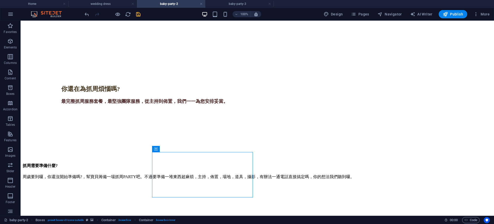
scroll to position [239, 0]
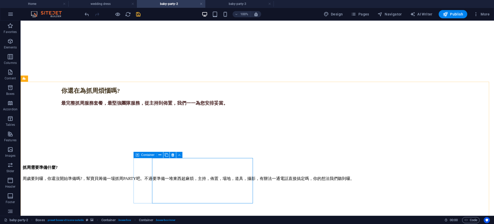
click at [138, 154] on icon at bounding box center [138, 155] width 4 height 6
click at [173, 155] on icon at bounding box center [172, 154] width 3 height 5
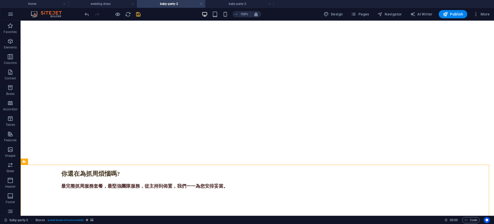
scroll to position [110, 0]
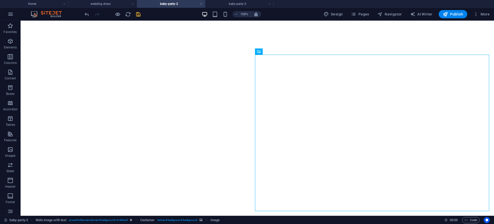
drag, startPoint x: 486, startPoint y: 59, endPoint x: 494, endPoint y: 155, distance: 96.0
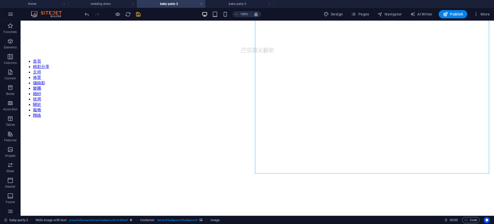
drag, startPoint x: 491, startPoint y: 112, endPoint x: 450, endPoint y: 37, distance: 85.3
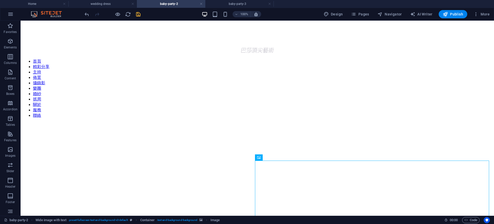
scroll to position [1, 0]
click at [137, 13] on icon "save" at bounding box center [138, 14] width 6 height 6
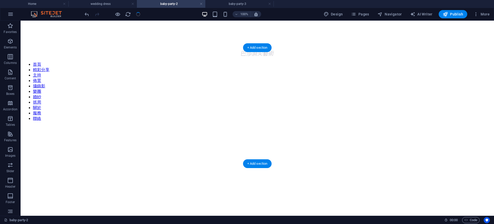
click at [447, 112] on figure at bounding box center [257, 112] width 469 height 0
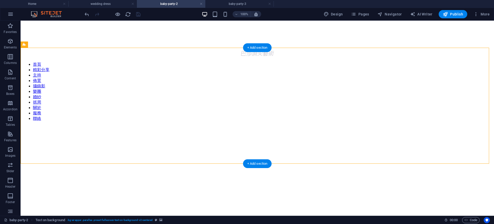
click at [94, 112] on figure at bounding box center [257, 112] width 469 height 0
select select "px"
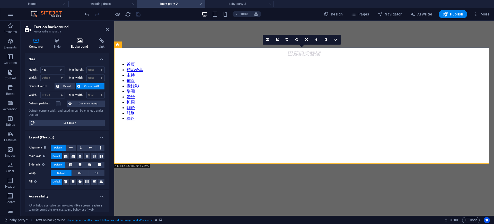
click at [76, 38] on icon at bounding box center [80, 40] width 26 height 5
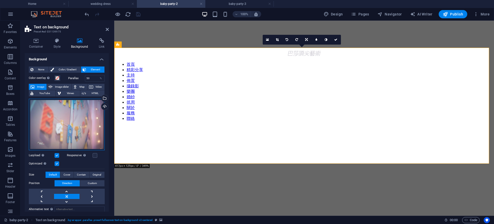
click at [75, 128] on div "Drag files here, click to choose files or select files from Files or our free s…" at bounding box center [67, 124] width 76 height 51
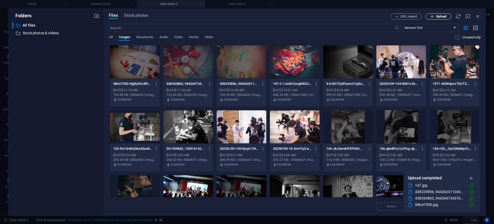
click at [442, 18] on span "Upload" at bounding box center [441, 16] width 11 height 3
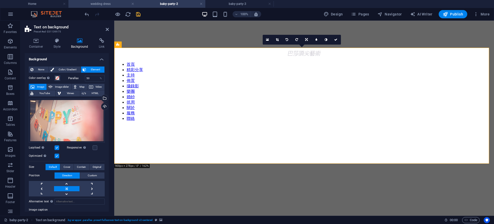
drag, startPoint x: 107, startPoint y: 29, endPoint x: 106, endPoint y: 3, distance: 25.5
click at [107, 29] on icon at bounding box center [107, 29] width 3 height 4
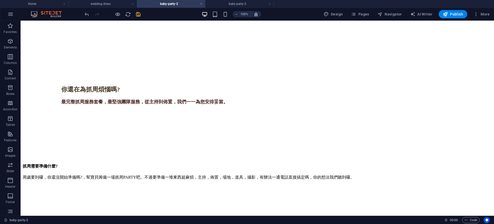
scroll to position [244, 0]
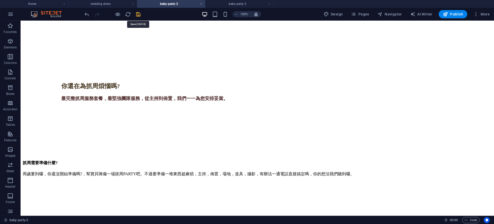
click at [139, 15] on icon "save" at bounding box center [138, 14] width 6 height 6
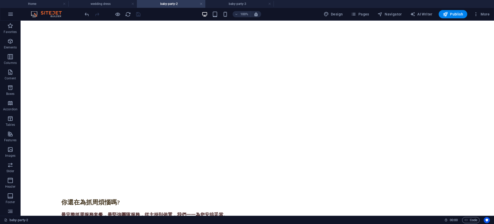
scroll to position [0, 0]
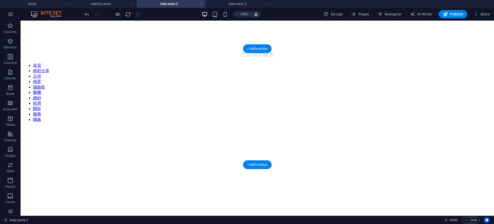
click at [412, 112] on figure at bounding box center [257, 112] width 469 height 0
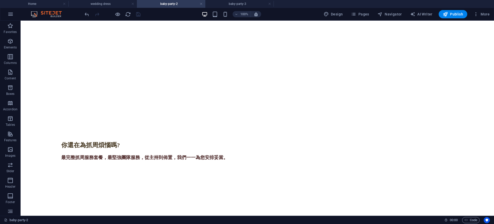
scroll to position [191, 0]
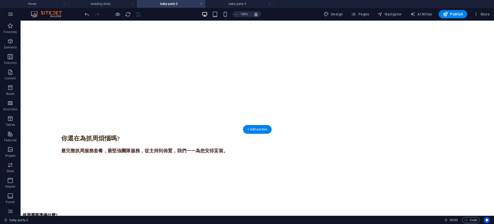
select select "xMidYMid"
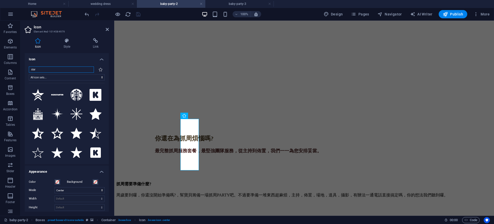
click at [60, 69] on input "star" at bounding box center [61, 69] width 65 height 6
drag, startPoint x: 43, startPoint y: 68, endPoint x: 22, endPoint y: 66, distance: 20.5
click at [22, 66] on div "Icon Style Link Icon star All icon sets... IcoFont Ionicons FontAwesome Brands …" at bounding box center [67, 124] width 92 height 181
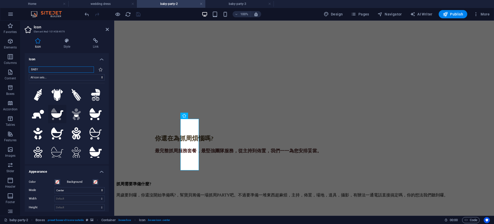
type input "BABY"
click at [57, 111] on icon ".fa-secondary{opacity:.4}" at bounding box center [57, 114] width 12 height 12
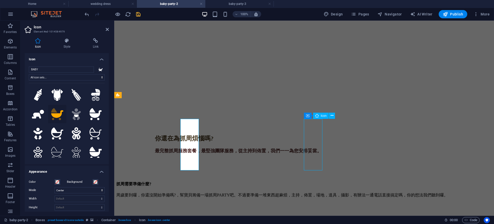
select select "xMidYMid"
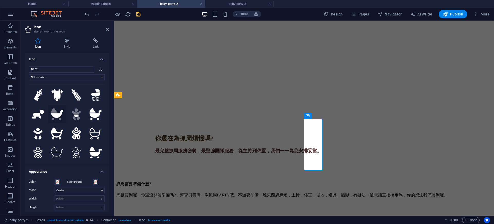
type input "BABY"
click at [56, 114] on icon at bounding box center [57, 113] width 12 height 7
click at [107, 29] on icon at bounding box center [107, 29] width 3 height 4
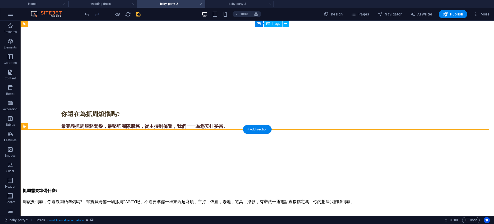
scroll to position [224, 0]
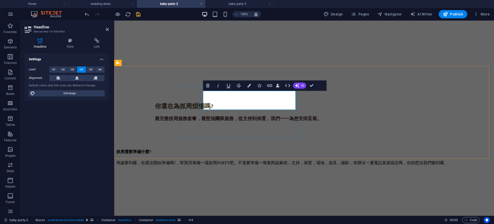
drag, startPoint x: 313, startPoint y: 85, endPoint x: 299, endPoint y: 48, distance: 39.2
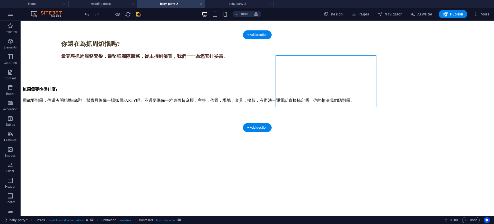
scroll to position [259, 0]
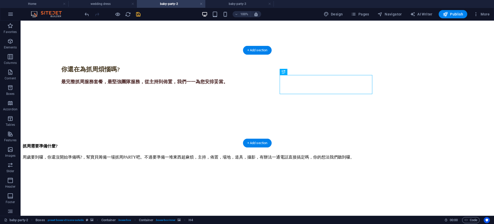
scroll to position [258, 0]
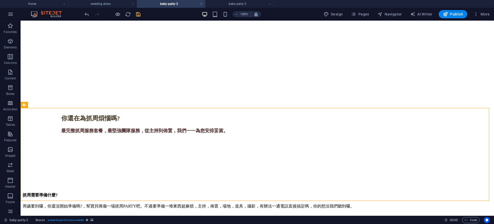
scroll to position [212, 0]
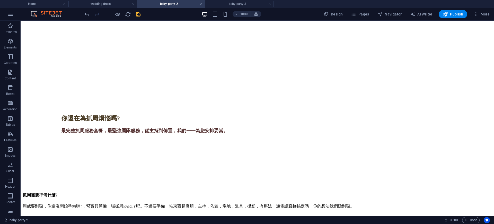
scroll to position [218, 0]
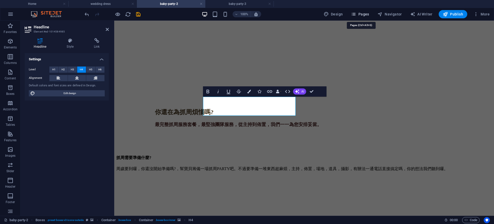
drag, startPoint x: 364, startPoint y: 13, endPoint x: 363, endPoint y: 3, distance: 10.1
click at [365, 13] on span "Pages" at bounding box center [360, 14] width 18 height 5
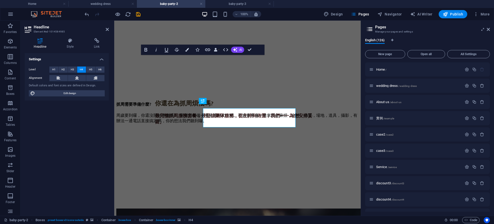
scroll to position [206, 0]
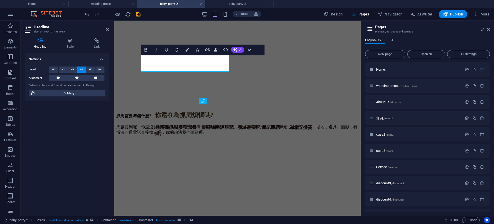
drag, startPoint x: 489, startPoint y: 69, endPoint x: 494, endPoint y: 90, distance: 20.7
click at [494, 92] on div "English (126) New page Open all All Settings Home / wedding dress /wedding-dres…" at bounding box center [427, 124] width 133 height 181
click at [489, 64] on div "Home / wedding dress /wedding-dress About us /about-us 實例 /example case2 /case2…" at bounding box center [427, 136] width 125 height 149
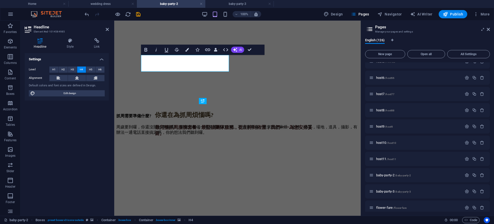
scroll to position [257, 0]
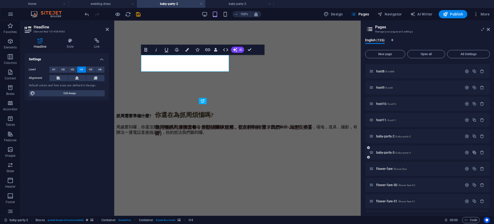
click at [473, 152] on icon "button" at bounding box center [474, 152] width 4 height 4
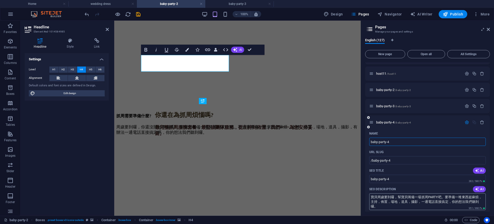
scroll to position [322, 0]
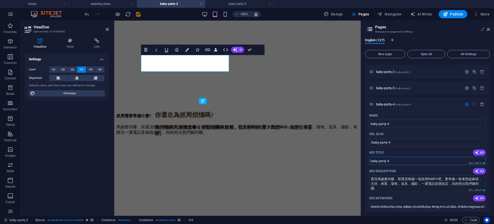
drag, startPoint x: 511, startPoint y: 183, endPoint x: 358, endPoint y: 165, distance: 154.4
paste input "寶貝一生一次的抓周，在自家辦也可以，苗栗竹南"
drag, startPoint x: 447, startPoint y: 159, endPoint x: 370, endPoint y: 158, distance: 76.9
click at [370, 158] on input "寶貝一生一次的抓周，在自家辦也可以，苗栗竹南" at bounding box center [427, 160] width 117 height 8
paste input "text"
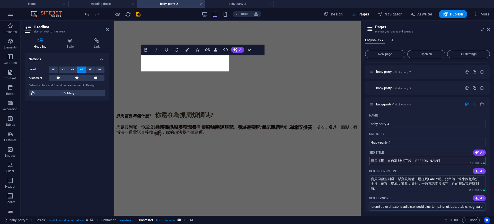
type input "寶貝抓周，在自家辦也可以，苗栗竹南"
drag, startPoint x: 381, startPoint y: 186, endPoint x: 366, endPoint y: 172, distance: 20.4
click at [366, 172] on div "Name baby-party-4 ​ URL SLUG /baby-party-4 ​ SEO Title AI 寶貝抓周，在自家辦也可以，苗栗竹南 ​ 5…" at bounding box center [427, 218] width 125 height 214
paste textarea "寶抓周在自家辦也可以，搭配主持，簡單佈置，平面攝影，還有我們齊全的道具準備，流程引導"
type textarea "寶寶抓周在自家辦也可以，搭配主持，簡單佈置，平面攝影，還有我們齊全的道具準備，流程引導。"
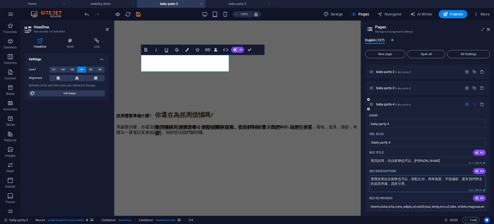
click at [465, 104] on icon "button" at bounding box center [467, 104] width 4 height 4
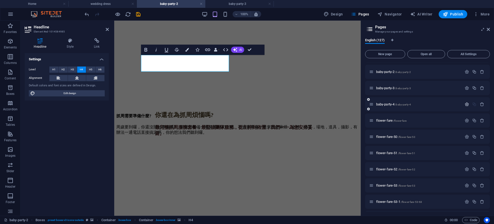
click at [465, 104] on icon "button" at bounding box center [467, 104] width 4 height 4
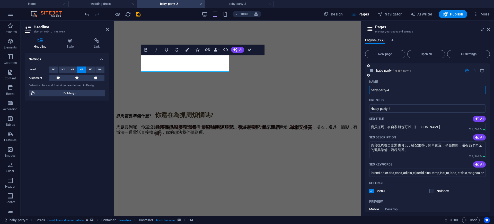
scroll to position [354, 0]
click at [465, 73] on icon "button" at bounding box center [467, 72] width 4 height 4
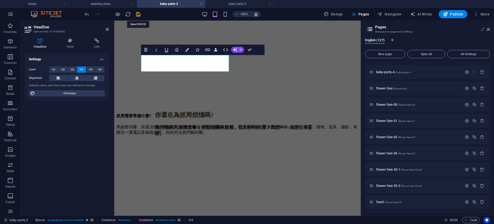
drag, startPoint x: 137, startPoint y: 13, endPoint x: 470, endPoint y: 101, distance: 344.6
click at [137, 13] on icon "save" at bounding box center [138, 14] width 6 height 6
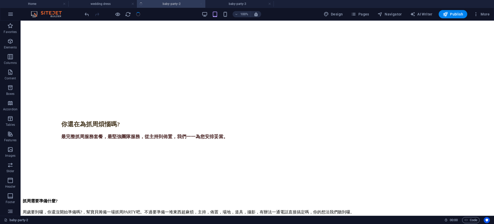
scroll to position [217, 0]
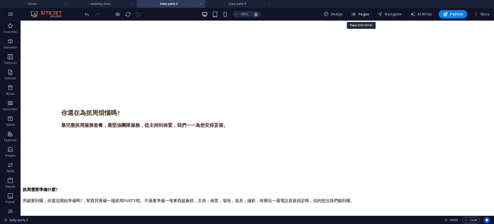
click at [363, 13] on span "Pages" at bounding box center [360, 14] width 18 height 5
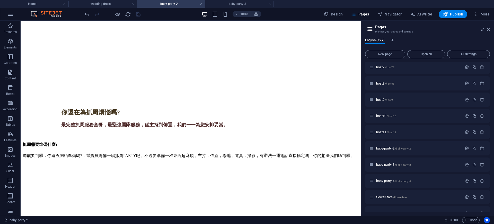
scroll to position [284, 0]
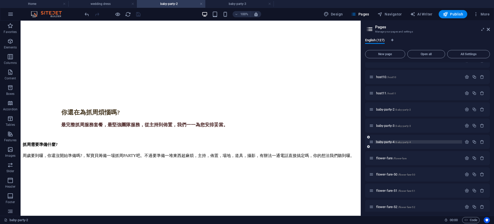
click at [432, 142] on p "baby-party-4 /baby-party-4" at bounding box center [418, 141] width 84 height 3
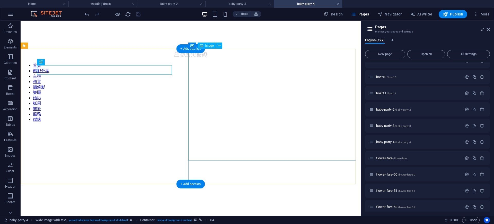
scroll to position [0, 0]
click at [489, 28] on icon at bounding box center [488, 29] width 3 height 4
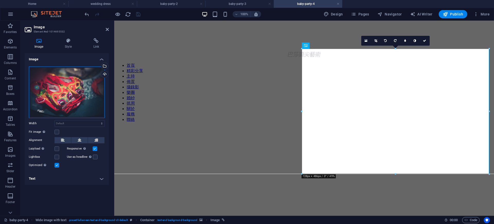
click at [60, 88] on div "Drag files here, click to choose files or select files from Files or our free s…" at bounding box center [67, 91] width 76 height 51
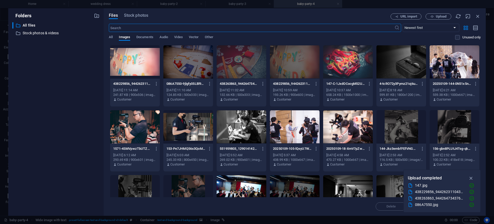
click at [137, 69] on div at bounding box center [135, 61] width 50 height 33
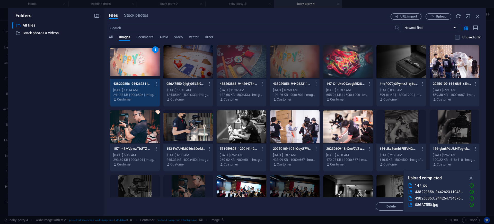
click at [132, 65] on div "1" at bounding box center [135, 61] width 50 height 33
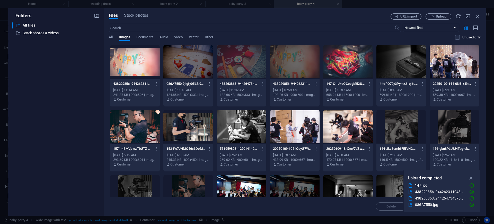
click at [132, 65] on div at bounding box center [135, 61] width 50 height 33
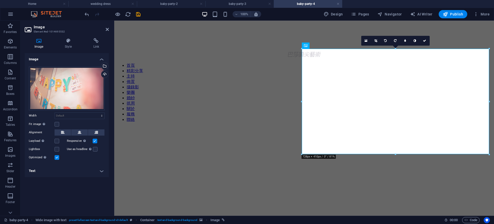
click at [105, 28] on h2 "Image" at bounding box center [71, 27] width 75 height 5
click at [106, 30] on icon at bounding box center [107, 29] width 3 height 4
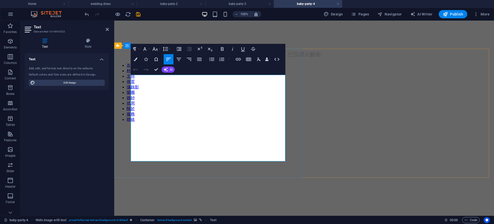
drag, startPoint x: 155, startPoint y: 92, endPoint x: 128, endPoint y: 77, distance: 30.3
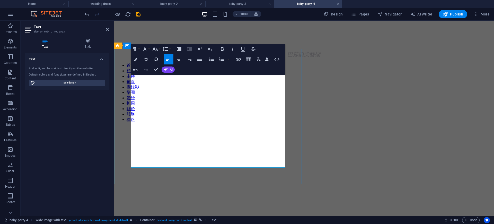
drag, startPoint x: 143, startPoint y: 108, endPoint x: 280, endPoint y: 109, distance: 137.1
drag, startPoint x: 144, startPoint y: 114, endPoint x: 176, endPoint y: 114, distance: 32.2
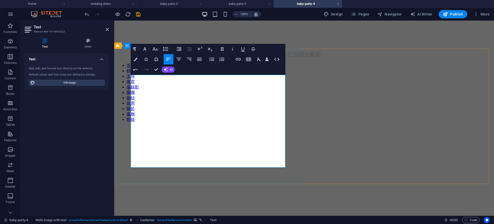
drag, startPoint x: 148, startPoint y: 118, endPoint x: 150, endPoint y: 121, distance: 3.6
drag, startPoint x: 144, startPoint y: 120, endPoint x: 152, endPoint y: 121, distance: 8.3
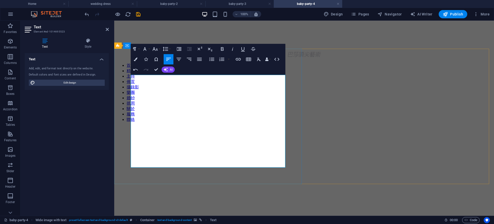
drag, startPoint x: 144, startPoint y: 120, endPoint x: 253, endPoint y: 122, distance: 108.8
drag, startPoint x: 143, startPoint y: 127, endPoint x: 177, endPoint y: 125, distance: 34.3
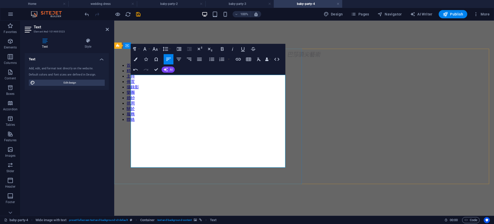
drag, startPoint x: 144, startPoint y: 138, endPoint x: 245, endPoint y: 142, distance: 101.7
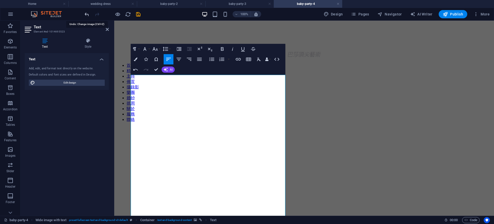
click at [86, 16] on icon "undo" at bounding box center [87, 14] width 6 height 6
click at [87, 14] on icon "undo" at bounding box center [87, 14] width 6 height 6
click at [89, 16] on icon "undo" at bounding box center [87, 14] width 6 height 6
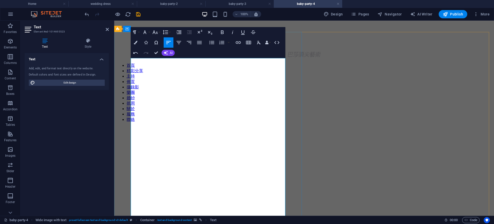
scroll to position [32, 0]
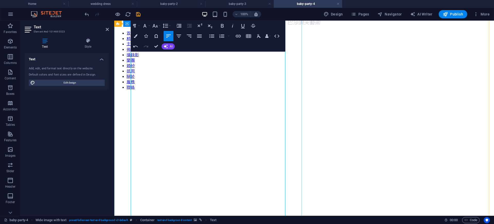
click at [135, 44] on icon "button" at bounding box center [135, 46] width 6 height 6
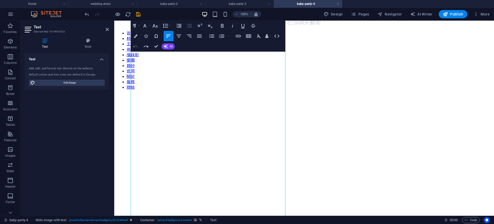
click at [135, 44] on icon "button" at bounding box center [135, 46] width 6 height 6
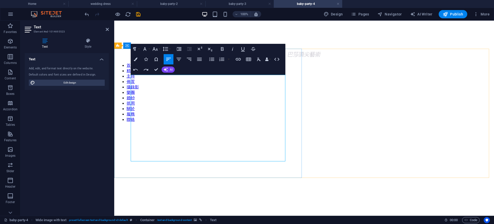
drag, startPoint x: 143, startPoint y: 140, endPoint x: 201, endPoint y: 139, distance: 57.9
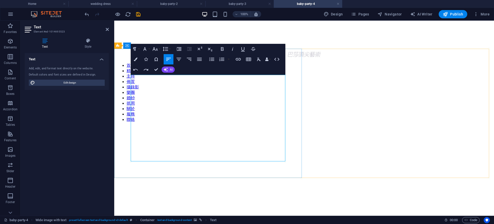
drag, startPoint x: 161, startPoint y: 139, endPoint x: 193, endPoint y: 140, distance: 32.4
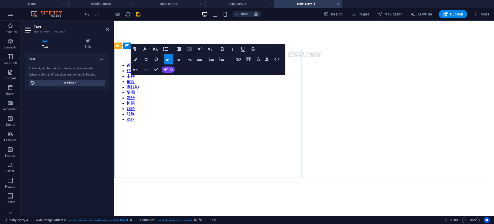
drag, startPoint x: 144, startPoint y: 144, endPoint x: 211, endPoint y: 146, distance: 66.4
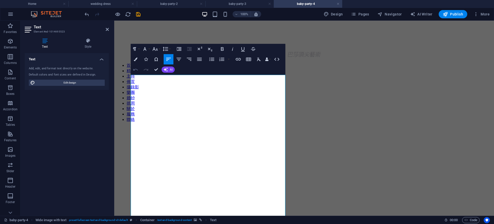
click at [137, 68] on icon "button" at bounding box center [135, 69] width 6 height 6
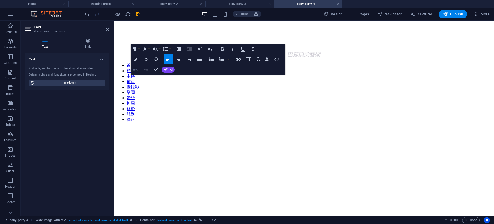
click at [135, 68] on icon "button" at bounding box center [135, 69] width 6 height 6
drag, startPoint x: 164, startPoint y: 95, endPoint x: 140, endPoint y: 93, distance: 24.0
click at [222, 49] on icon "button" at bounding box center [222, 49] width 6 height 6
click at [159, 48] on button "Font Size" at bounding box center [156, 49] width 10 height 10
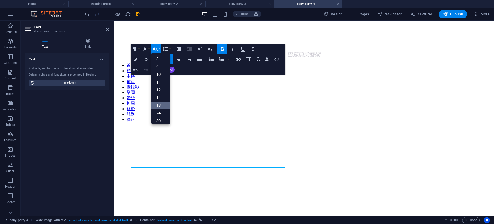
click at [162, 106] on link "18" at bounding box center [160, 105] width 19 height 8
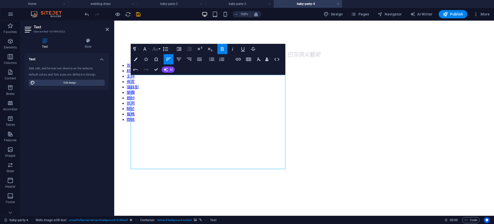
click at [159, 48] on button "Font Size" at bounding box center [156, 49] width 10 height 10
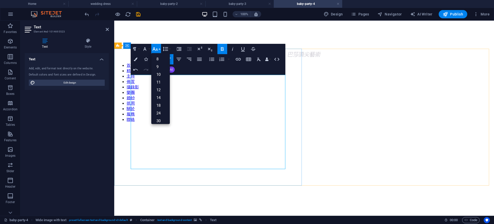
click at [140, 14] on icon "save" at bounding box center [138, 14] width 6 height 6
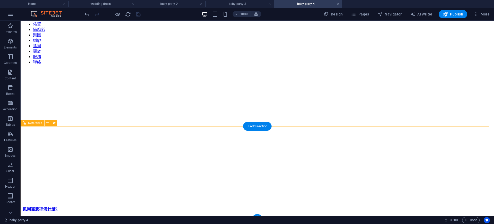
scroll to position [58, 0]
click at [11, 148] on icon "button" at bounding box center [10, 149] width 6 height 6
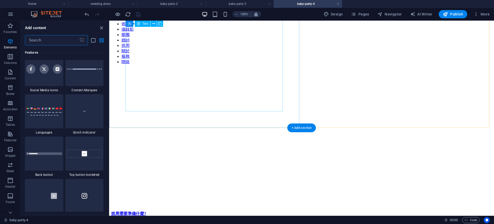
scroll to position [2608, 0]
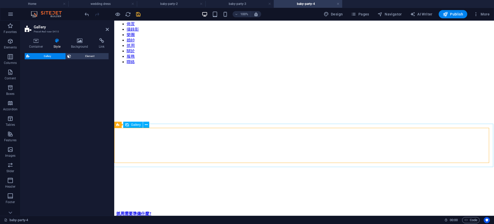
select select "rem"
select select "preset-gallery-v3-grid-dense"
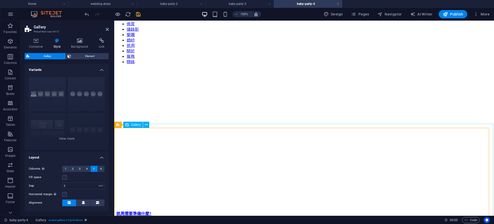
select select "4"
select select "px"
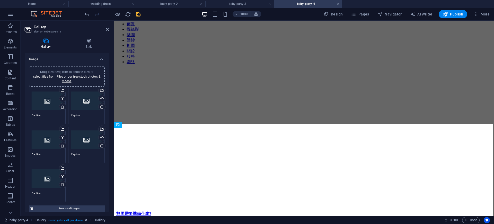
click at [52, 104] on div "Drag files here, click to choose files or select files from Files or our free s…" at bounding box center [47, 101] width 31 height 21
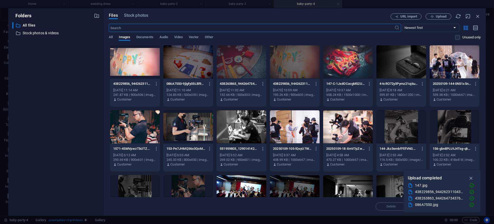
click at [361, 70] on div at bounding box center [348, 61] width 50 height 33
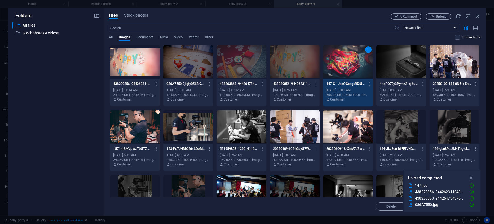
click at [355, 65] on div "1" at bounding box center [348, 61] width 50 height 33
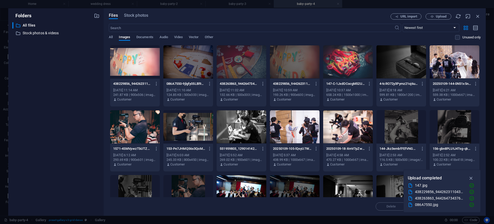
click at [355, 65] on div at bounding box center [348, 61] width 50 height 33
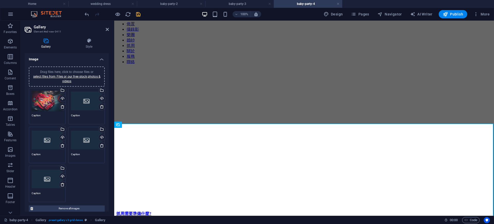
click at [81, 102] on div "Drag files here, click to choose files or select files from Files or our free s…" at bounding box center [86, 101] width 31 height 21
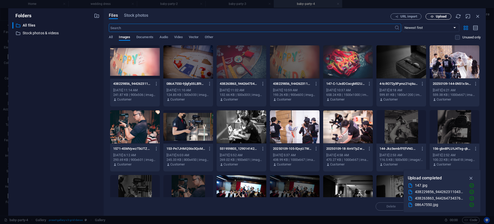
click at [433, 16] on icon "button" at bounding box center [431, 16] width 3 height 3
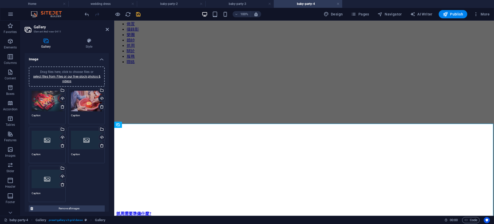
click at [54, 139] on div "Drag files here, click to choose files or select files from Files or our free s…" at bounding box center [47, 139] width 31 height 21
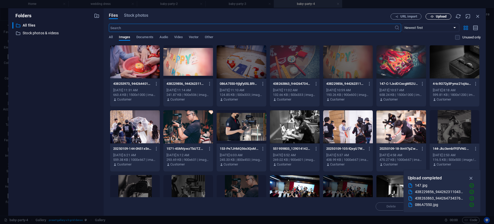
click at [436, 15] on span "Upload" at bounding box center [441, 16] width 11 height 3
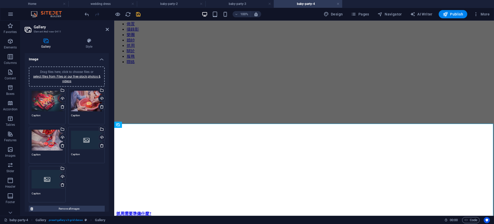
click at [85, 141] on div "Drag files here, click to choose files or select files from Files or our free s…" at bounding box center [86, 139] width 31 height 21
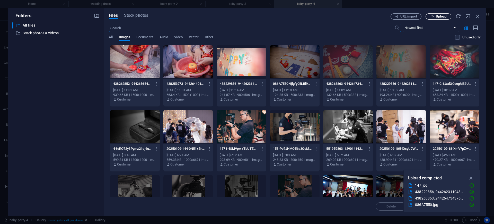
click at [436, 16] on span "Upload" at bounding box center [441, 16] width 11 height 3
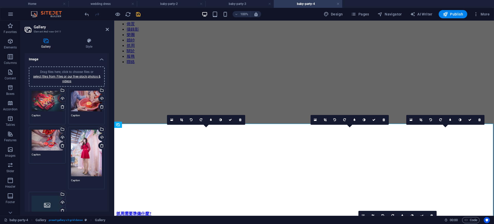
click at [45, 194] on div "Drag files here, click to choose files or select files from Files or our free s…" at bounding box center [47, 204] width 31 height 21
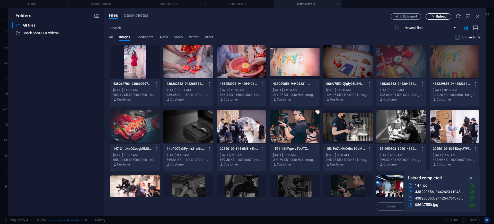
click at [436, 15] on span "Upload" at bounding box center [441, 16] width 11 height 3
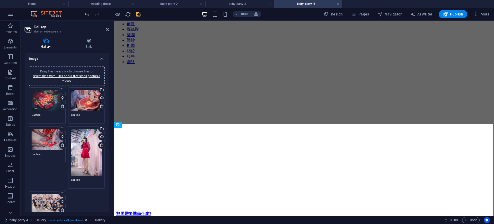
scroll to position [0, 0]
click at [73, 76] on link "select files from Files or our free stock photos & videos" at bounding box center [66, 79] width 67 height 8
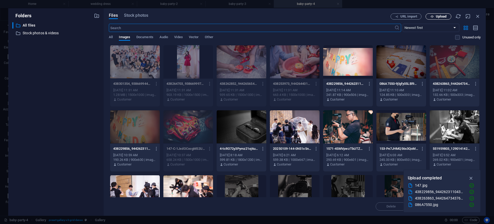
click at [439, 18] on button "Upload" at bounding box center [438, 16] width 26 height 6
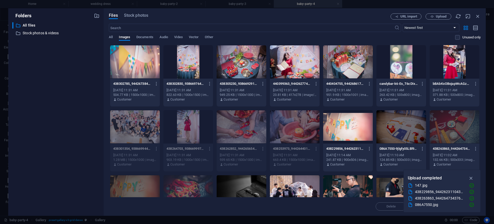
click at [295, 63] on div at bounding box center [295, 61] width 50 height 33
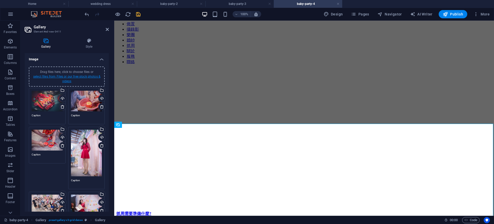
click at [71, 77] on link "select files from Files or our free stock photos & videos" at bounding box center [66, 79] width 67 height 8
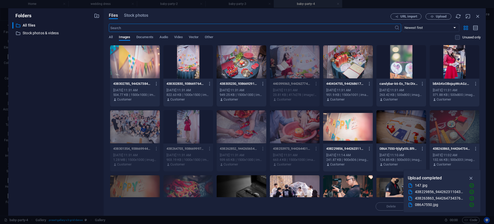
click at [352, 66] on div at bounding box center [348, 61] width 50 height 33
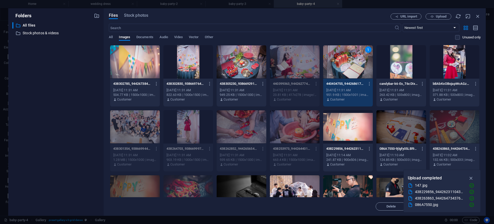
click at [352, 66] on div "1" at bounding box center [348, 61] width 50 height 33
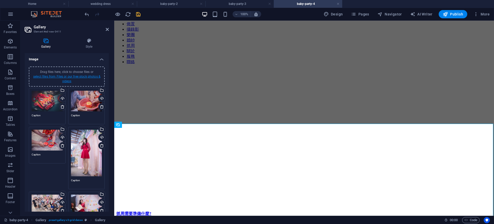
click at [62, 81] on link "select files from Files or our free stock photos & videos" at bounding box center [66, 79] width 67 height 8
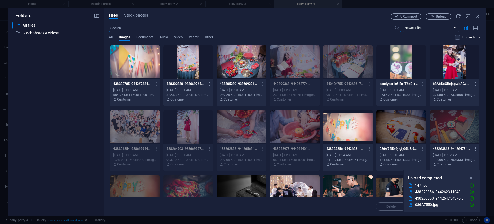
click at [398, 69] on div at bounding box center [401, 61] width 50 height 33
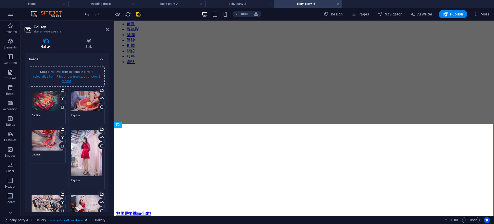
click at [66, 76] on link "select files from Files or our free stock photos & videos" at bounding box center [66, 79] width 67 height 8
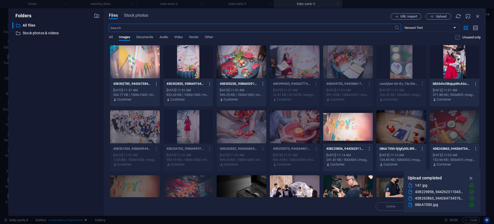
click at [193, 60] on div at bounding box center [188, 61] width 50 height 33
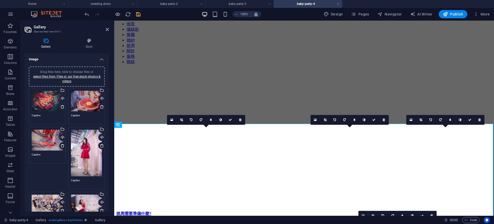
click at [74, 72] on span "Drag files here, click to choose files or select files from Files or our free s…" at bounding box center [66, 76] width 67 height 13
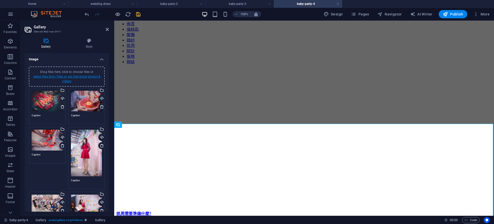
click at [73, 76] on link "select files from Files or our free stock photos & videos" at bounding box center [66, 79] width 67 height 8
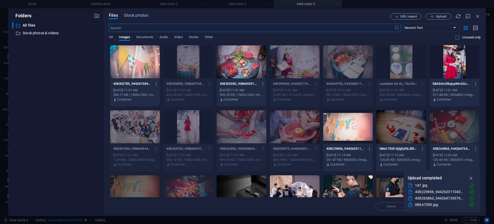
click at [134, 72] on div at bounding box center [135, 61] width 50 height 33
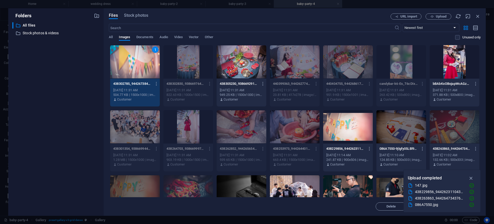
click at [134, 72] on div "1" at bounding box center [135, 61] width 50 height 33
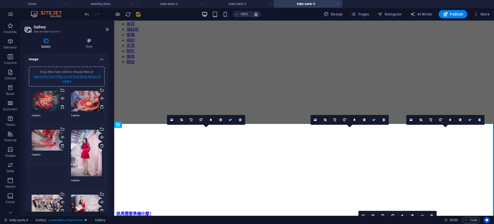
click at [65, 79] on link "select files from Files or our free stock photos & videos" at bounding box center [66, 79] width 67 height 8
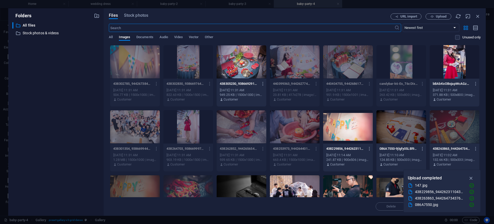
click at [450, 66] on div at bounding box center [455, 61] width 50 height 33
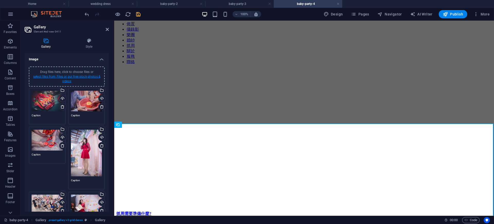
click at [72, 76] on link "select files from Files or our free stock photos & videos" at bounding box center [66, 79] width 67 height 8
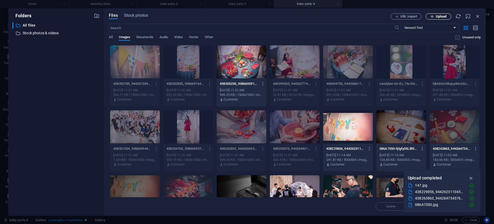
click at [443, 13] on button "Upload" at bounding box center [438, 16] width 26 height 6
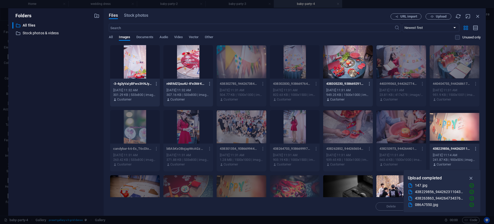
click at [186, 63] on div at bounding box center [188, 61] width 50 height 33
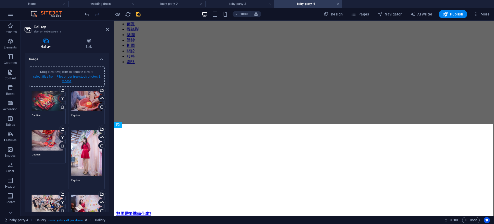
drag, startPoint x: 74, startPoint y: 76, endPoint x: 83, endPoint y: 78, distance: 8.9
click at [74, 76] on link "select files from Files or our free stock photos & videos" at bounding box center [66, 79] width 67 height 8
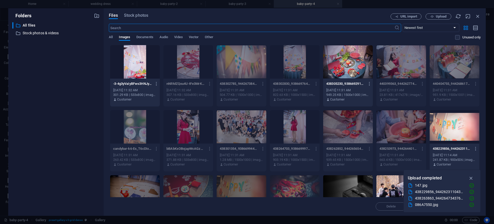
click at [126, 70] on div at bounding box center [135, 61] width 50 height 33
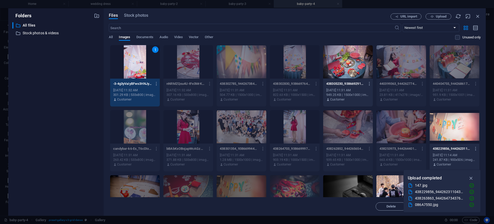
click at [126, 70] on div "1" at bounding box center [135, 61] width 50 height 33
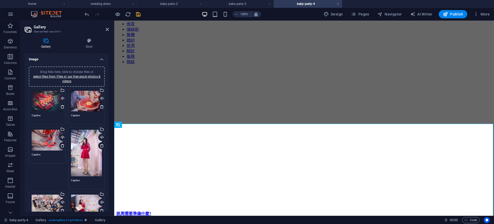
drag, startPoint x: 59, startPoint y: 77, endPoint x: 69, endPoint y: 73, distance: 11.0
click at [60, 77] on link "select files from Files or our free stock photos & videos" at bounding box center [66, 79] width 67 height 8
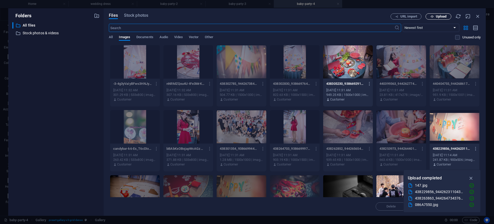
click at [441, 16] on span "Upload" at bounding box center [441, 16] width 11 height 3
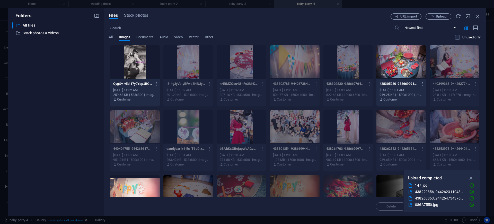
click at [138, 65] on div at bounding box center [135, 61] width 50 height 33
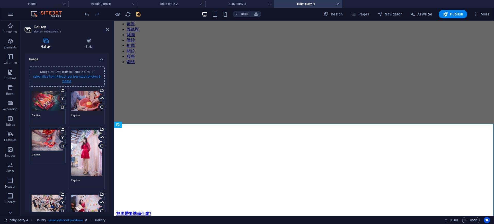
click at [68, 77] on link "select files from Files or our free stock photos & videos" at bounding box center [66, 79] width 67 height 8
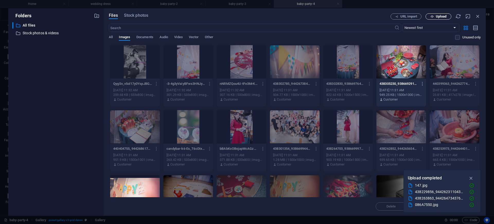
click at [441, 17] on span "Upload" at bounding box center [441, 16] width 11 height 3
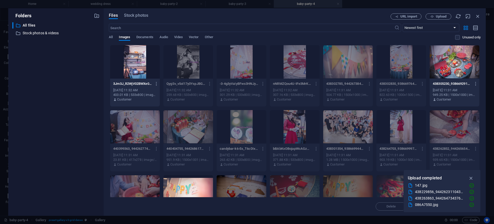
click at [135, 65] on div at bounding box center [135, 61] width 50 height 33
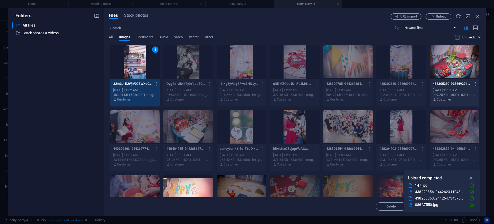
drag, startPoint x: 135, startPoint y: 65, endPoint x: 23, endPoint y: 31, distance: 117.1
click at [135, 65] on div "1" at bounding box center [135, 61] width 50 height 33
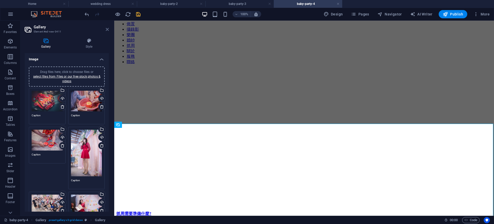
click at [106, 29] on icon at bounding box center [107, 29] width 3 height 4
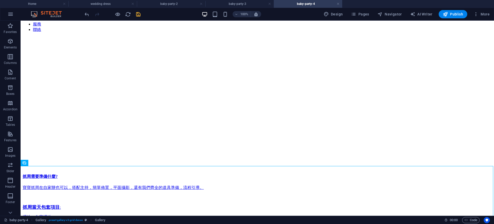
scroll to position [6, 0]
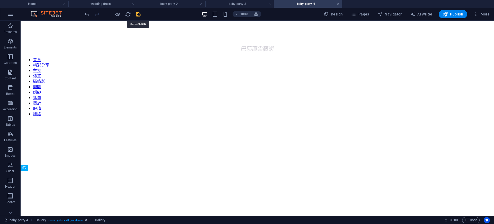
click at [138, 15] on icon "save" at bounding box center [138, 14] width 6 height 6
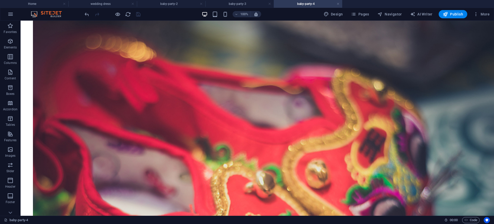
scroll to position [827, 0]
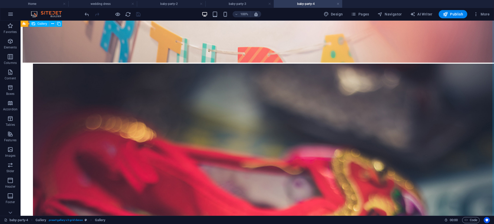
select select "4"
select select "px"
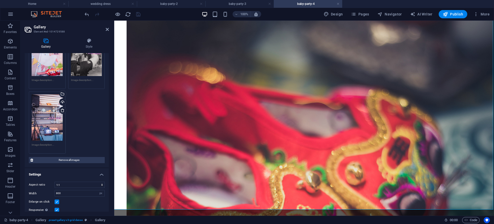
scroll to position [396, 0]
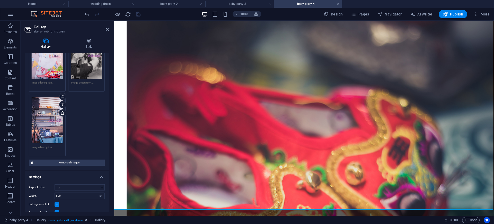
click at [48, 122] on div "Drag files here, click to choose files or select files from Files or our free s…" at bounding box center [47, 120] width 31 height 47
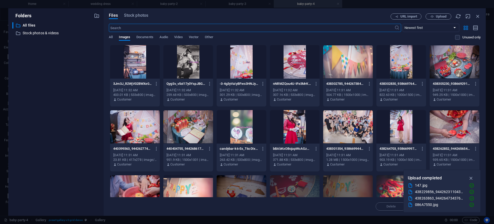
scroll to position [581, 0]
click at [478, 17] on icon "button" at bounding box center [478, 16] width 6 height 6
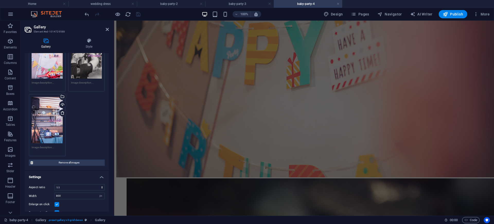
scroll to position [738, 0]
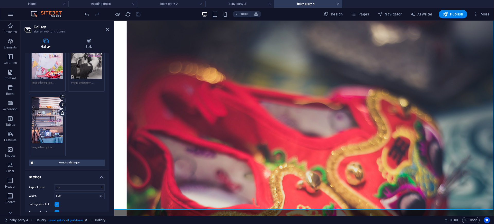
click at [61, 111] on icon at bounding box center [62, 113] width 4 height 4
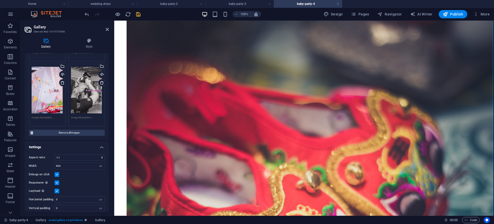
scroll to position [594, 0]
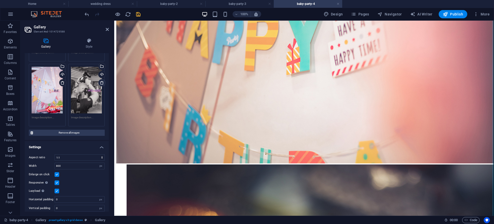
click at [100, 81] on icon at bounding box center [102, 83] width 4 height 4
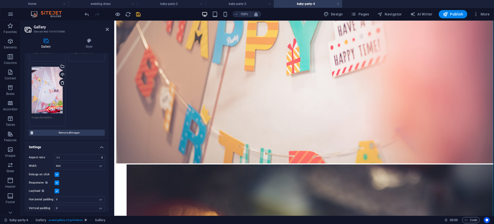
click at [62, 81] on icon at bounding box center [62, 83] width 4 height 4
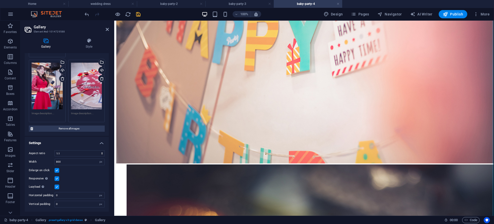
scroll to position [297, 0]
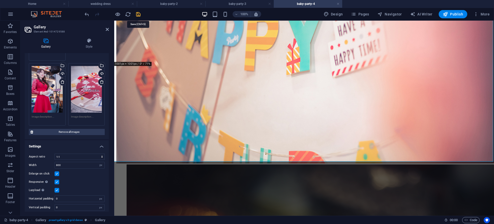
click at [139, 15] on icon "save" at bounding box center [138, 14] width 6 height 6
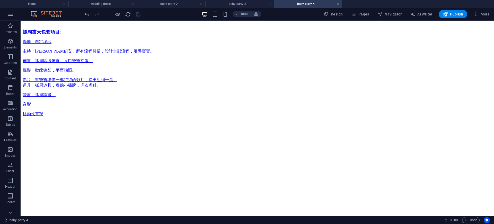
scroll to position [269, 0]
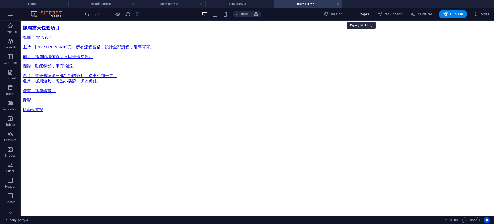
click at [366, 12] on span "Pages" at bounding box center [360, 14] width 18 height 5
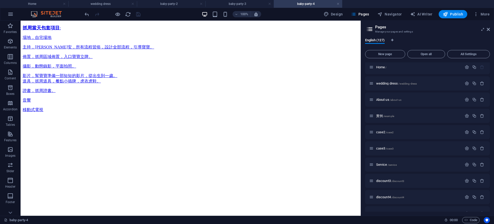
scroll to position [0, 0]
drag, startPoint x: 490, startPoint y: 70, endPoint x: 494, endPoint y: 85, distance: 15.7
click at [494, 94] on div "English (127) New page Open all All Settings Home / wedding dress /wedding-dres…" at bounding box center [427, 124] width 133 height 181
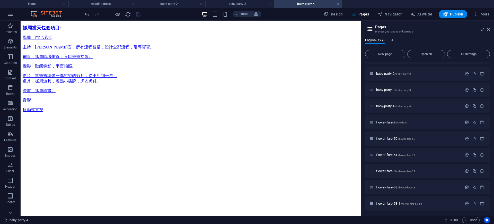
scroll to position [313, 0]
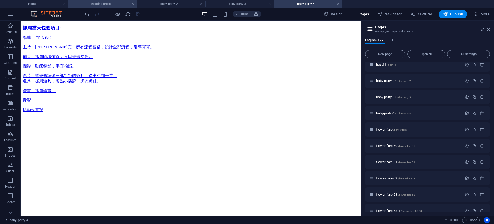
click at [114, 3] on h4 "wedding dress" at bounding box center [102, 4] width 68 height 6
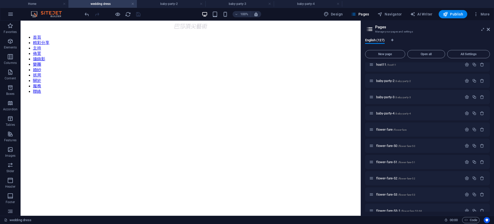
scroll to position [0, 0]
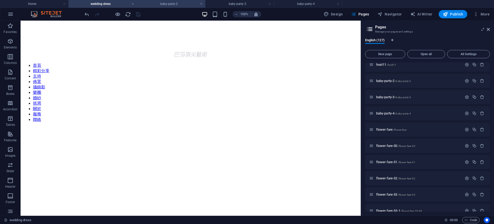
click at [178, 2] on h4 "baby-party-2" at bounding box center [171, 4] width 68 height 6
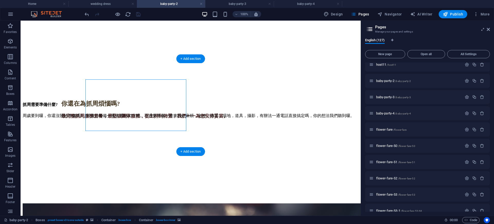
select select "px"
select select
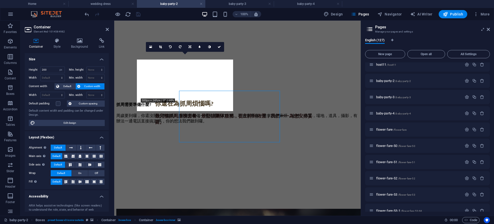
scroll to position [206, 0]
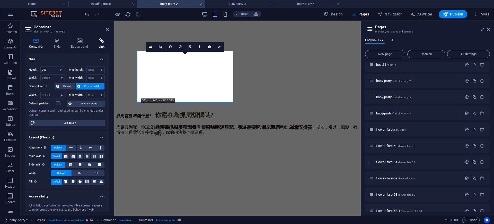
click at [101, 42] on icon at bounding box center [101, 40] width 14 height 5
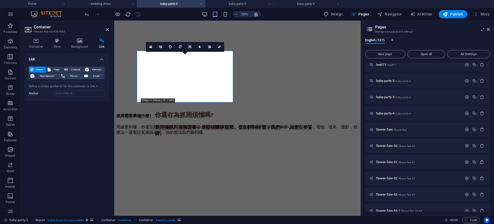
drag, startPoint x: 51, startPoint y: 69, endPoint x: 104, endPoint y: 85, distance: 55.5
click at [51, 69] on button "Page" at bounding box center [54, 69] width 16 height 6
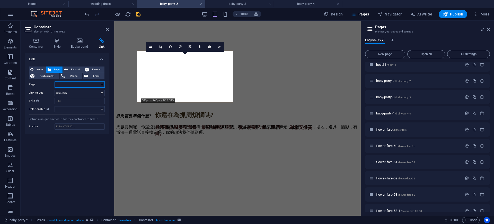
click at [101, 85] on select "Home wedding dress About us 實例 case2 case3 Service discount3 discount4 host hos…" at bounding box center [80, 84] width 50 height 6
select select "22"
click at [55, 81] on select "Home wedding dress About us 實例 case2 case3 Service discount3 discount4 host hos…" at bounding box center [80, 84] width 50 height 6
click at [219, 47] on icon at bounding box center [219, 46] width 3 height 3
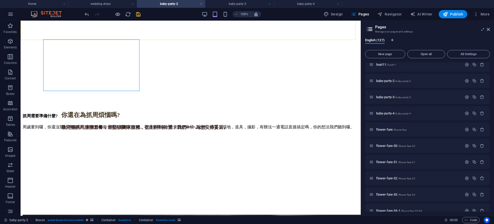
scroll to position [217, 0]
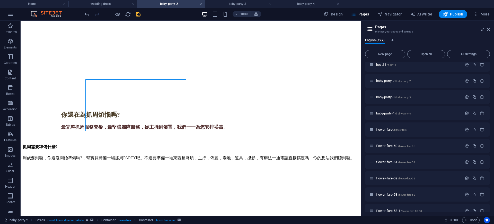
click at [140, 13] on icon "save" at bounding box center [138, 14] width 6 height 6
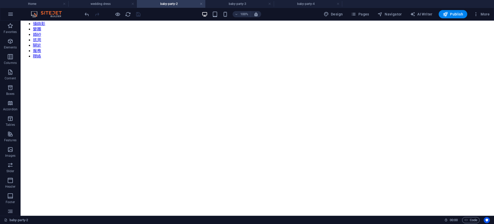
scroll to position [63, 0]
click at [483, 81] on figure at bounding box center [257, 81] width 469 height 0
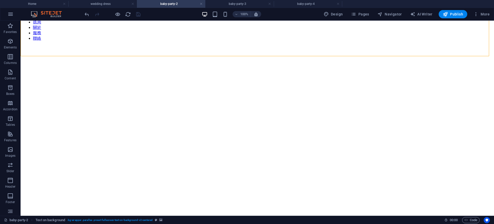
scroll to position [0, 0]
drag, startPoint x: 491, startPoint y: 71, endPoint x: 510, endPoint y: 37, distance: 38.4
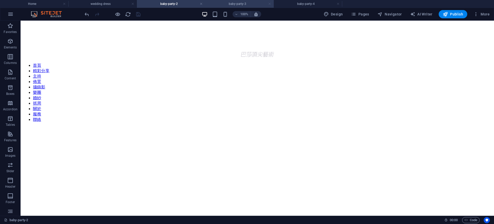
click at [270, 3] on link at bounding box center [269, 4] width 3 height 5
click at [202, 4] on link at bounding box center [201, 4] width 3 height 5
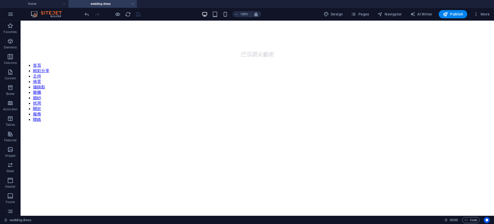
click at [130, 3] on h4 "wedding dress" at bounding box center [102, 4] width 68 height 6
click at [132, 3] on link at bounding box center [132, 4] width 3 height 5
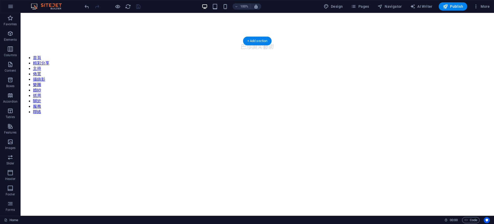
click at [460, 119] on figure at bounding box center [257, 119] width 469 height 0
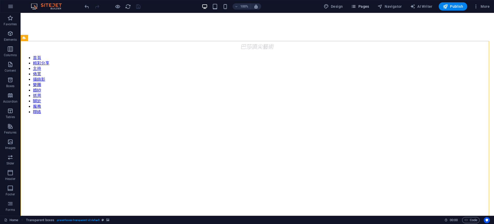
click at [356, 7] on icon "button" at bounding box center [353, 6] width 5 height 5
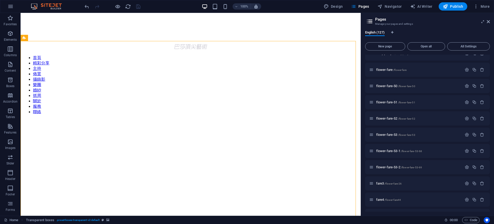
scroll to position [338, 0]
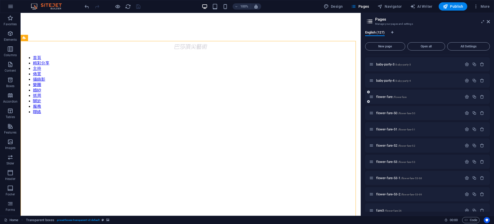
click at [412, 94] on div "flower-fare /flower-fare" at bounding box center [415, 97] width 93 height 6
click at [414, 96] on p "flower-fare /flower-fare" at bounding box center [418, 96] width 84 height 3
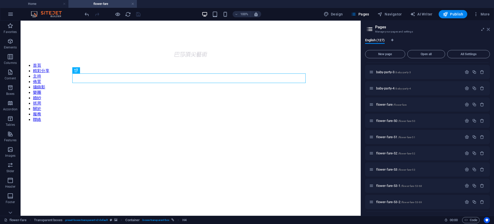
scroll to position [0, 0]
click at [489, 29] on icon at bounding box center [488, 29] width 3 height 4
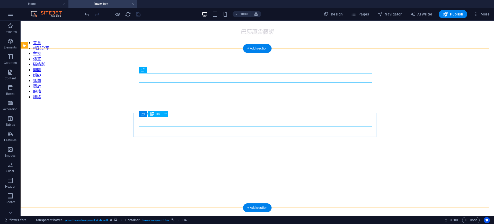
scroll to position [96, 0]
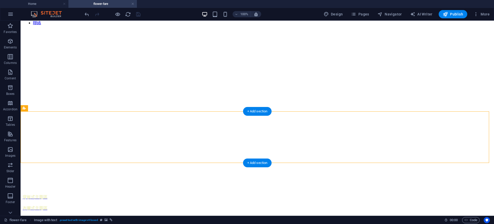
select select "px"
select select "47"
select select
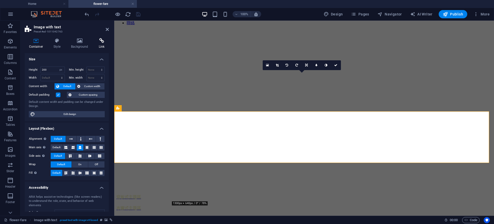
click at [102, 41] on icon at bounding box center [101, 40] width 14 height 5
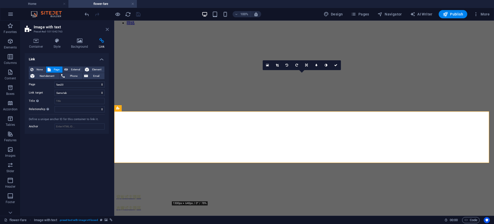
click at [108, 30] on icon at bounding box center [107, 29] width 3 height 4
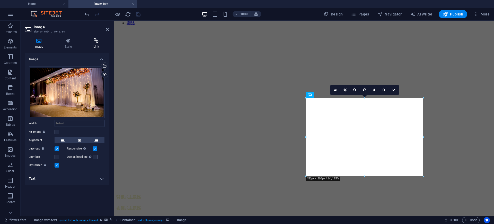
click at [95, 46] on h4 "Link" at bounding box center [96, 43] width 25 height 11
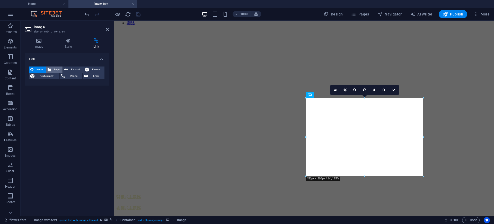
click at [56, 69] on span "Page" at bounding box center [56, 69] width 9 height 6
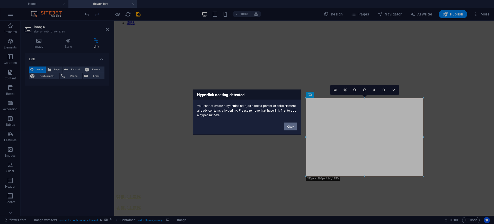
drag, startPoint x: 293, startPoint y: 127, endPoint x: 70, endPoint y: 0, distance: 256.4
click at [293, 127] on button "Okay" at bounding box center [290, 126] width 13 height 8
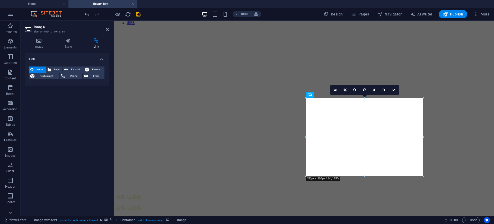
click at [134, 4] on h4 "flower-fare" at bounding box center [102, 4] width 68 height 6
click at [134, 2] on link at bounding box center [132, 4] width 3 height 5
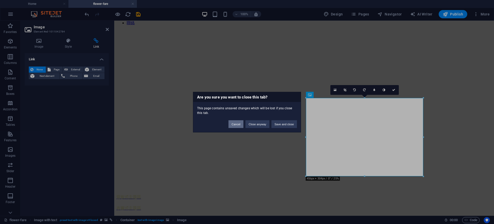
drag, startPoint x: 238, startPoint y: 125, endPoint x: 114, endPoint y: 95, distance: 128.0
click at [238, 125] on button "Cancel" at bounding box center [235, 124] width 15 height 8
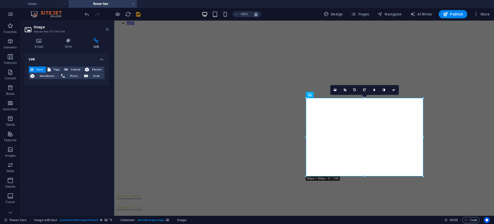
drag, startPoint x: 106, startPoint y: 29, endPoint x: 86, endPoint y: 8, distance: 28.9
click at [106, 29] on icon at bounding box center [107, 29] width 3 height 4
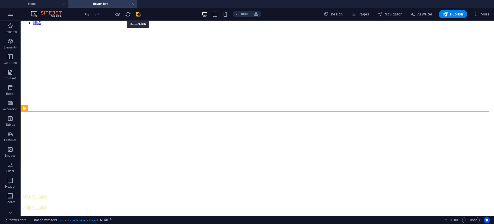
click at [138, 14] on icon "save" at bounding box center [138, 14] width 6 height 6
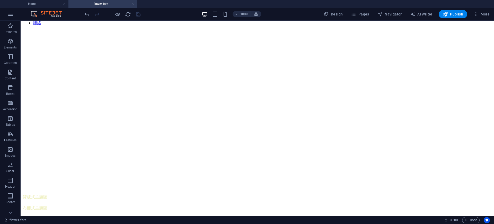
click at [132, 3] on link at bounding box center [132, 4] width 3 height 5
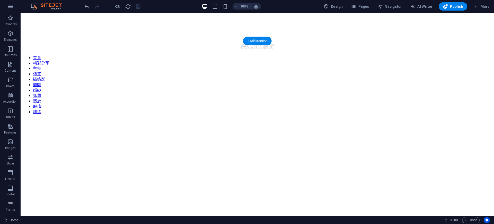
click at [463, 119] on figure at bounding box center [257, 119] width 469 height 0
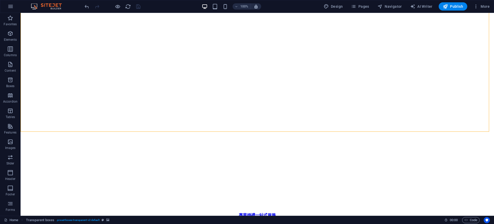
scroll to position [0, 0]
